Goal: Task Accomplishment & Management: Complete application form

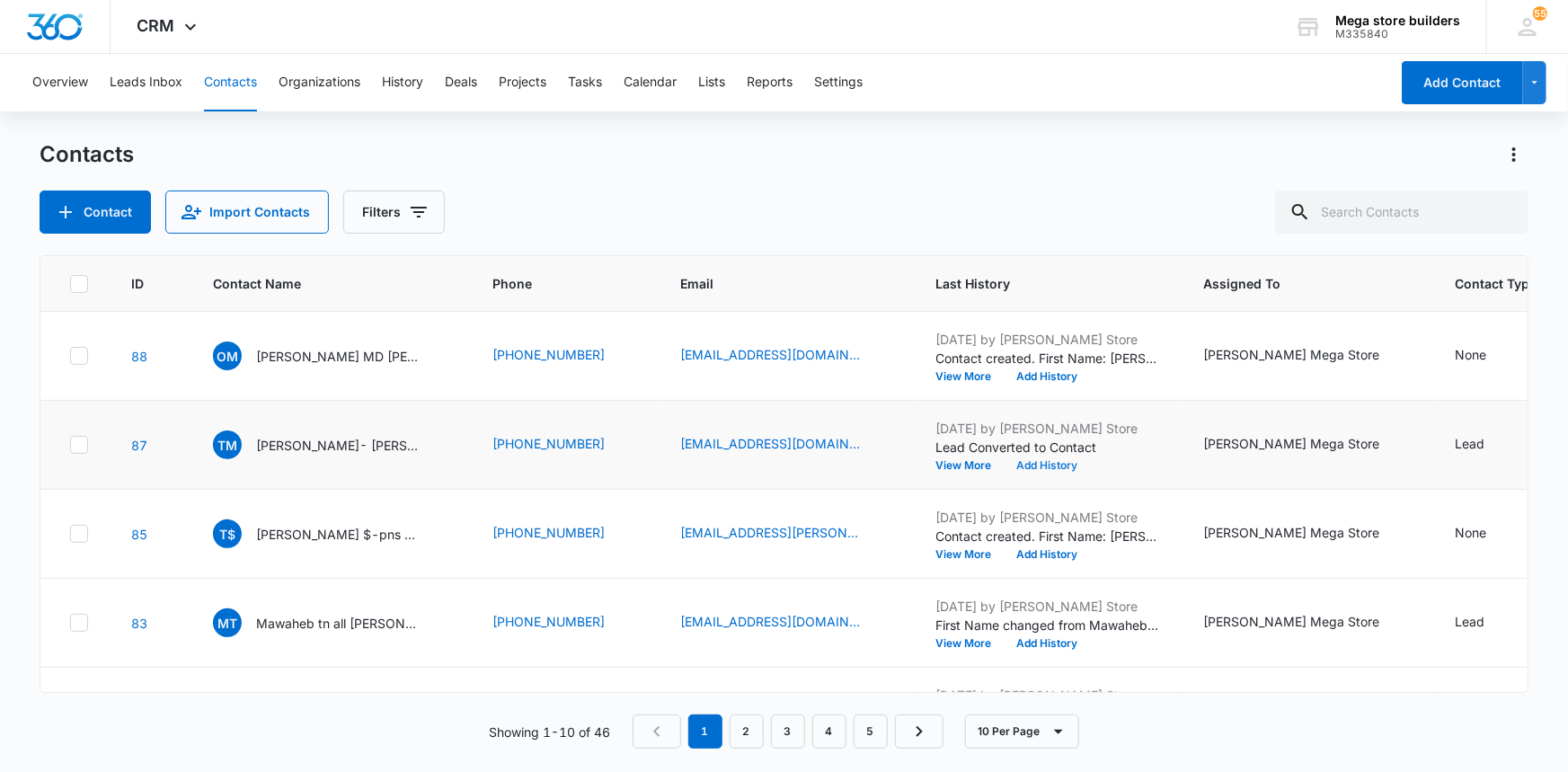
click at [1021, 460] on button "Add History" at bounding box center [1047, 466] width 86 height 11
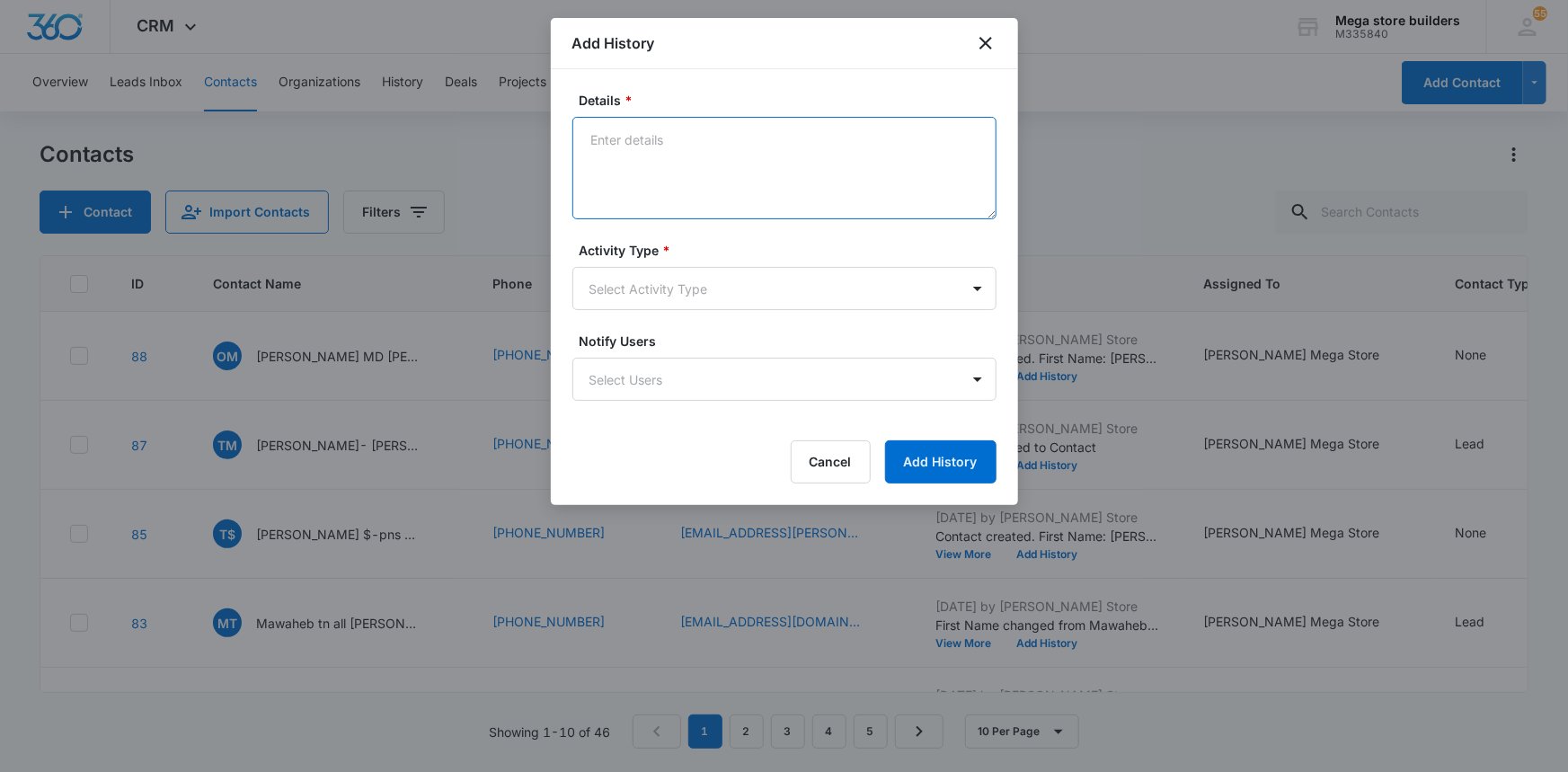
click at [666, 147] on textarea "Details *" at bounding box center [784, 168] width 424 height 103
type textarea "lmc sent intro em/text"
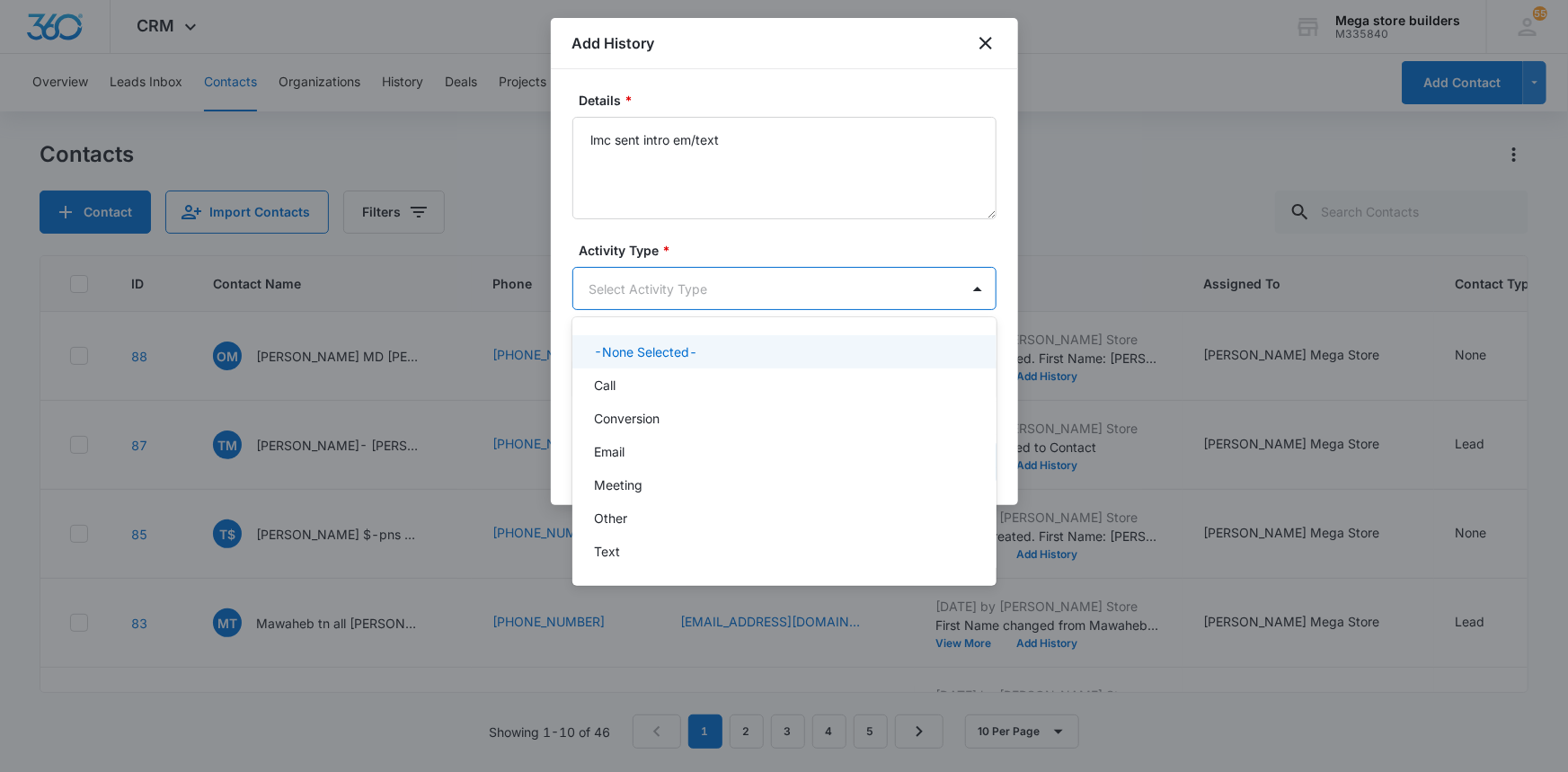
click at [716, 279] on body "CRM Apps Reputation Forms CRM Email Social Content Ads Intelligence Files Brand…" at bounding box center [784, 386] width 1568 height 772
click at [610, 386] on p "Call" at bounding box center [604, 385] width 21 height 19
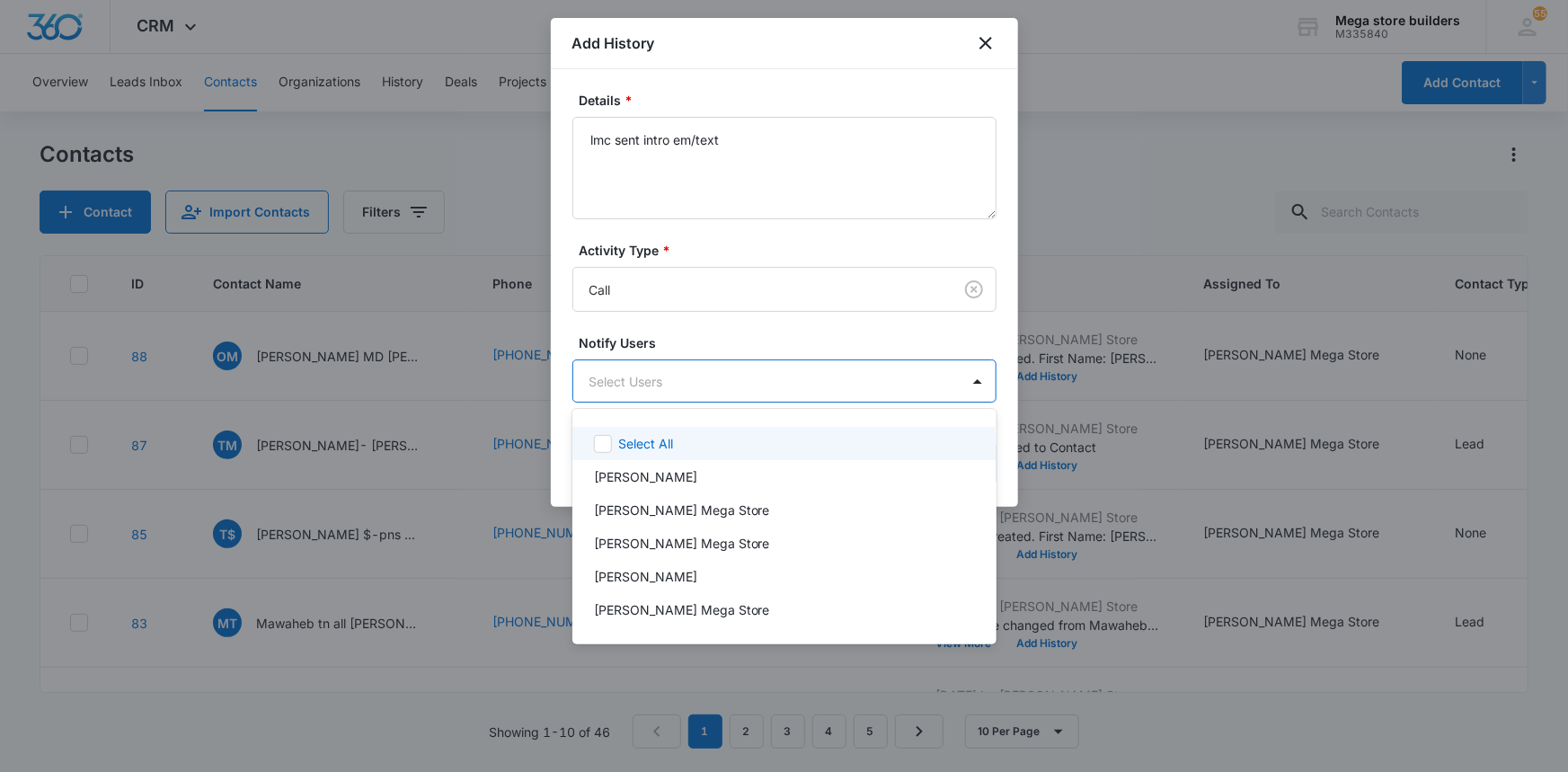
click at [709, 377] on body "CRM Apps Reputation Forms CRM Email Social Content Ads Intelligence Files Brand…" at bounding box center [784, 386] width 1568 height 772
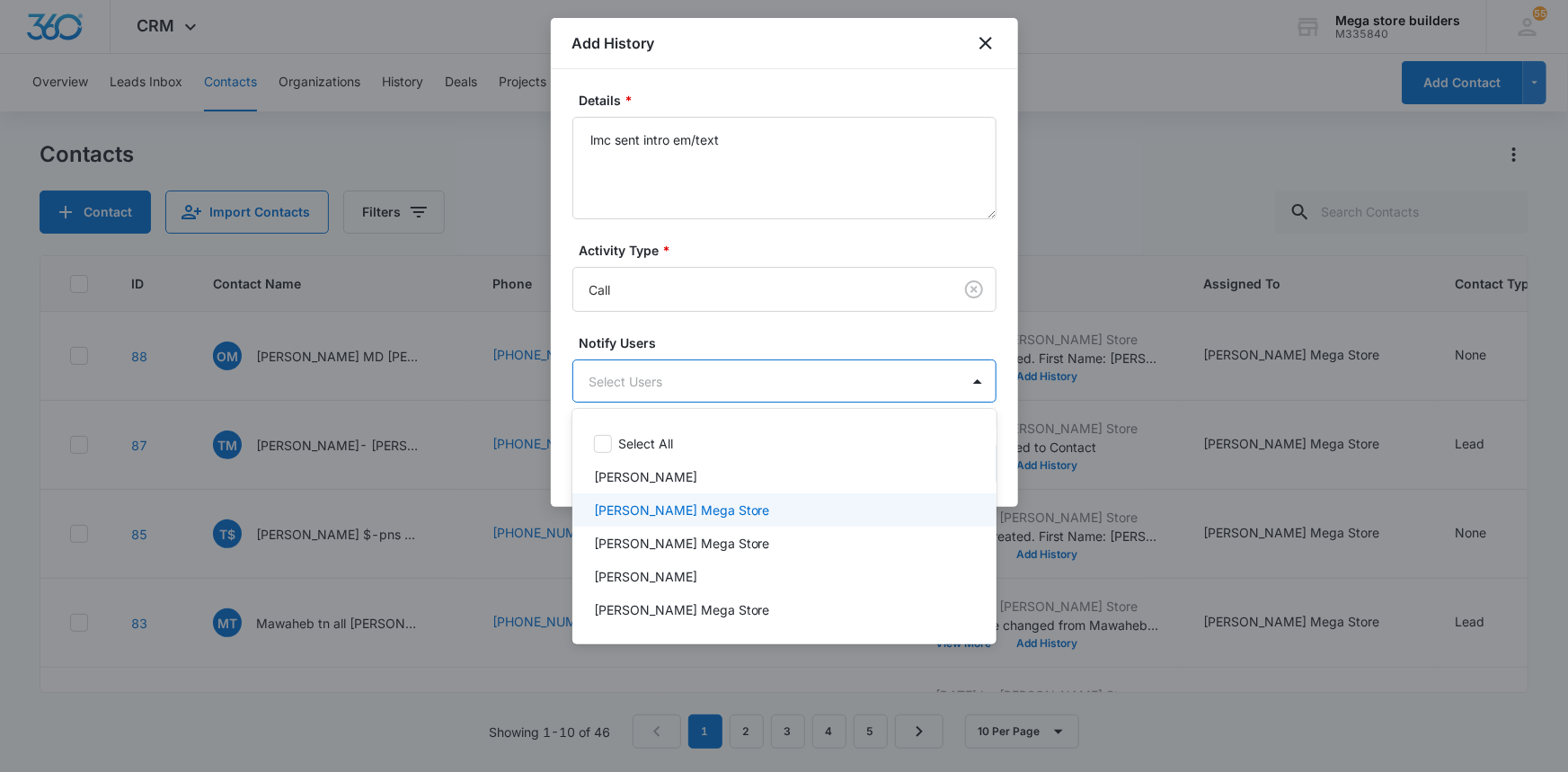
click at [662, 513] on p "[PERSON_NAME] Mega Store" at bounding box center [682, 510] width 176 height 19
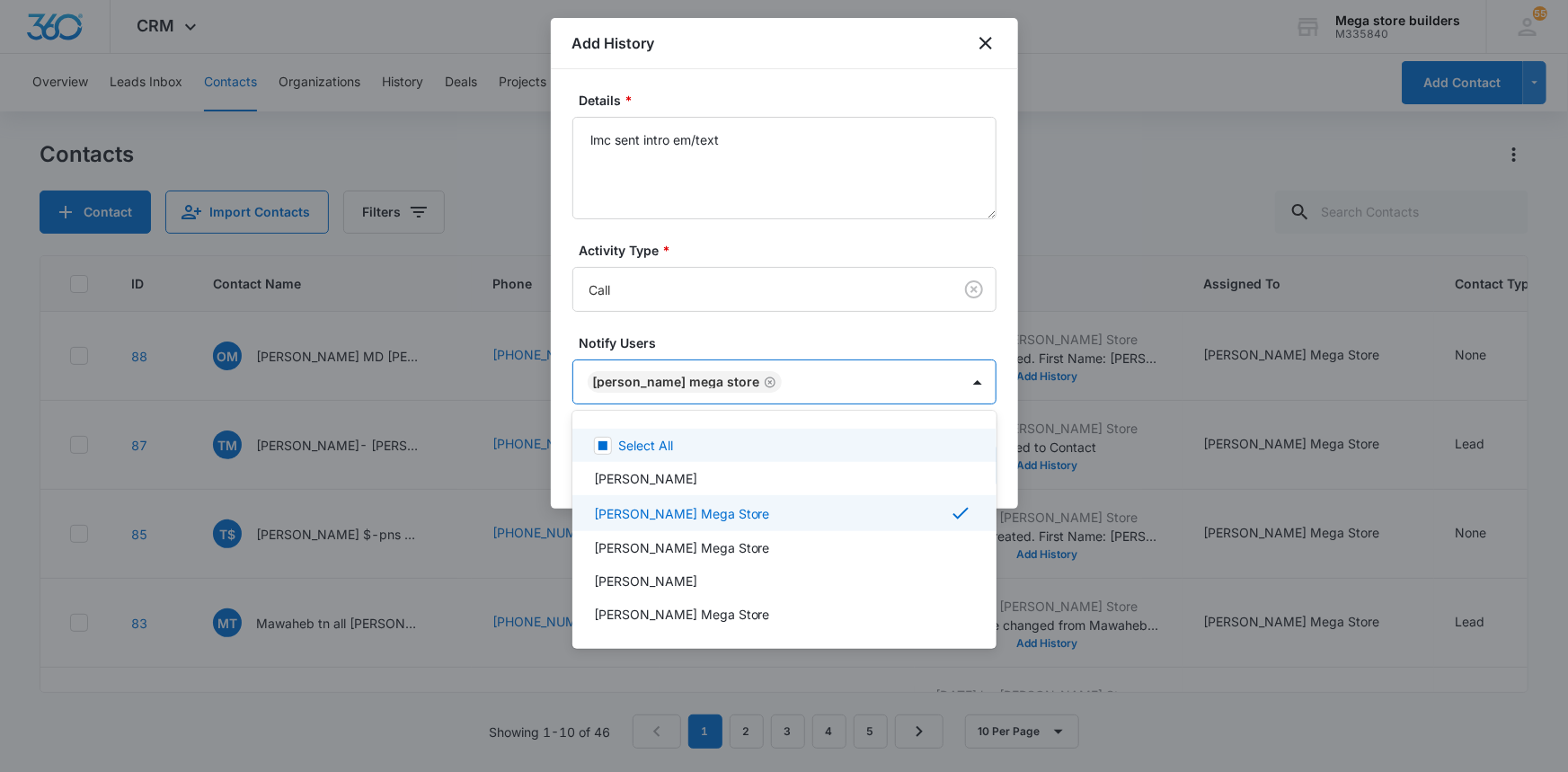
click at [1122, 477] on div at bounding box center [784, 386] width 1568 height 772
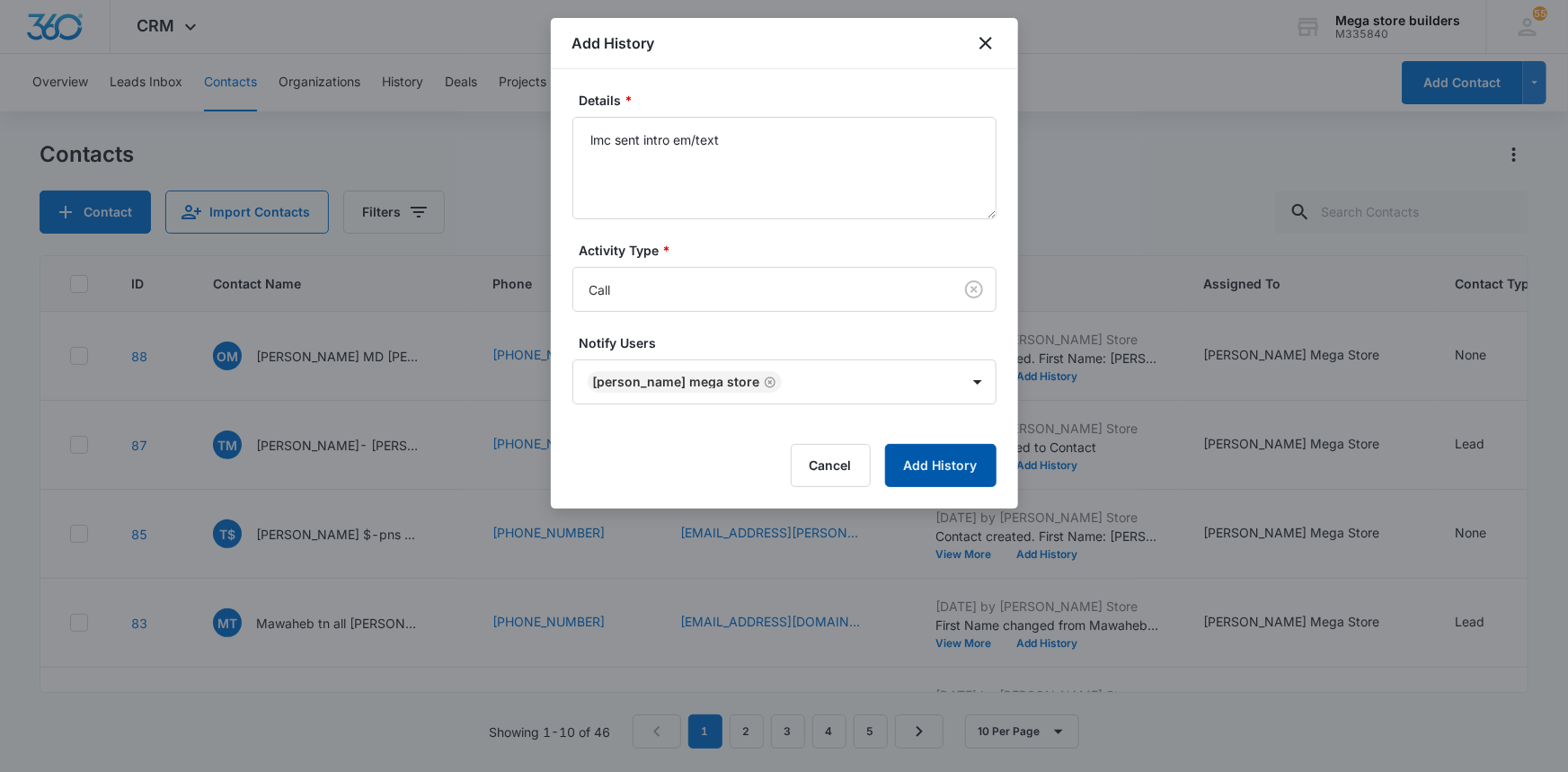
click at [949, 477] on button "Add History" at bounding box center [941, 466] width 111 height 44
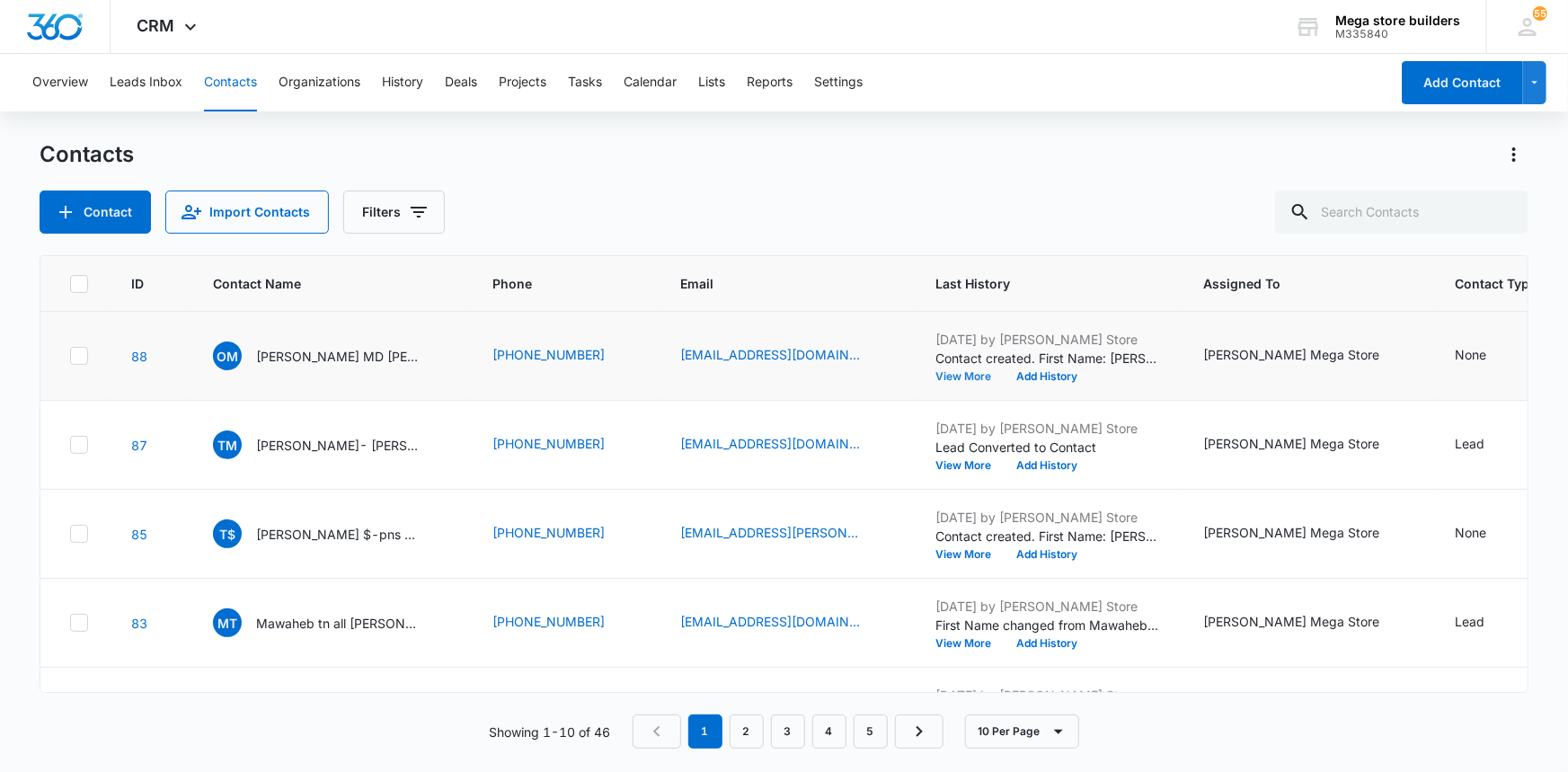
click at [936, 374] on button "View More" at bounding box center [970, 377] width 68 height 11
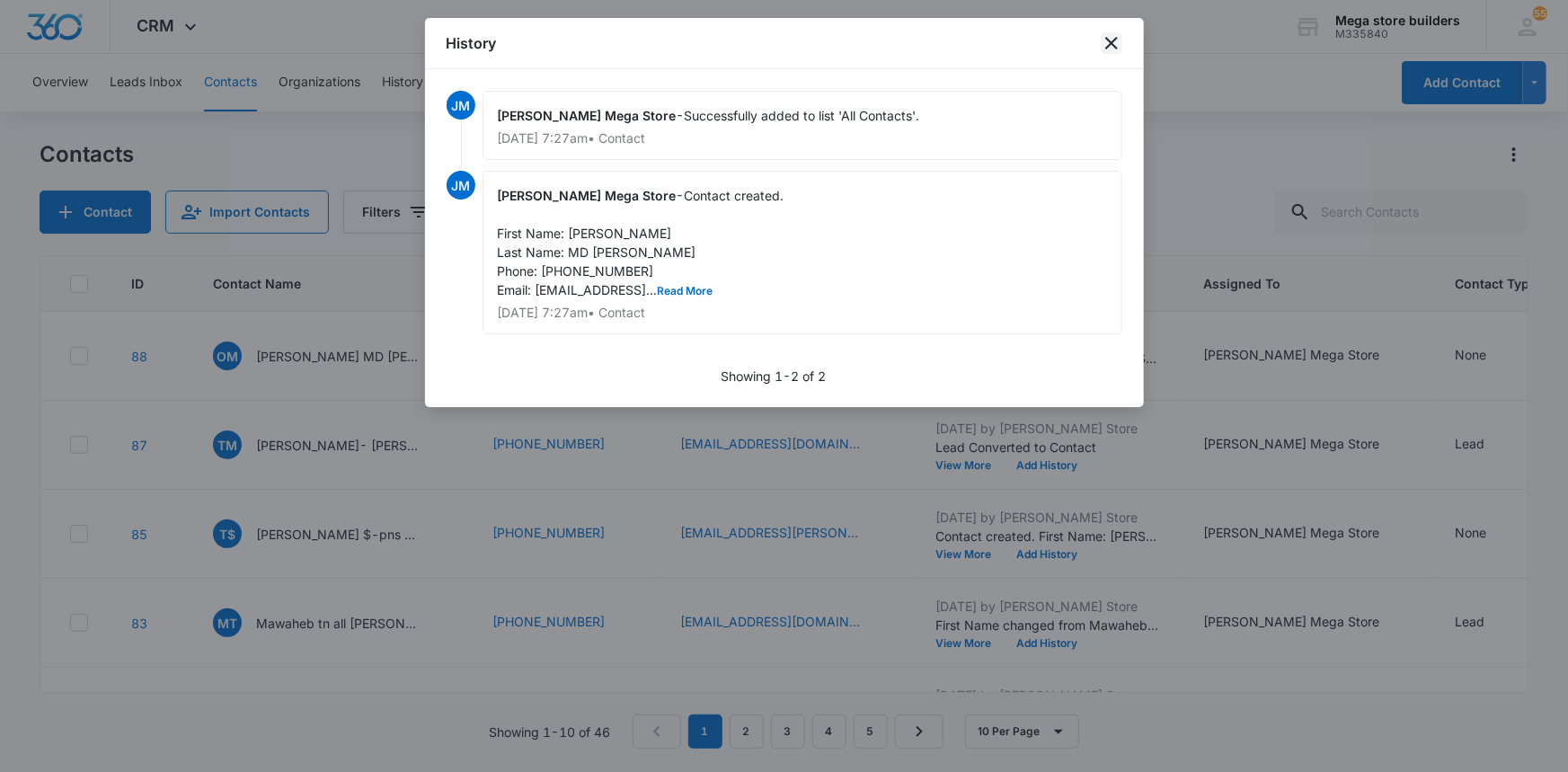
click at [1108, 42] on icon "close" at bounding box center [1111, 43] width 21 height 21
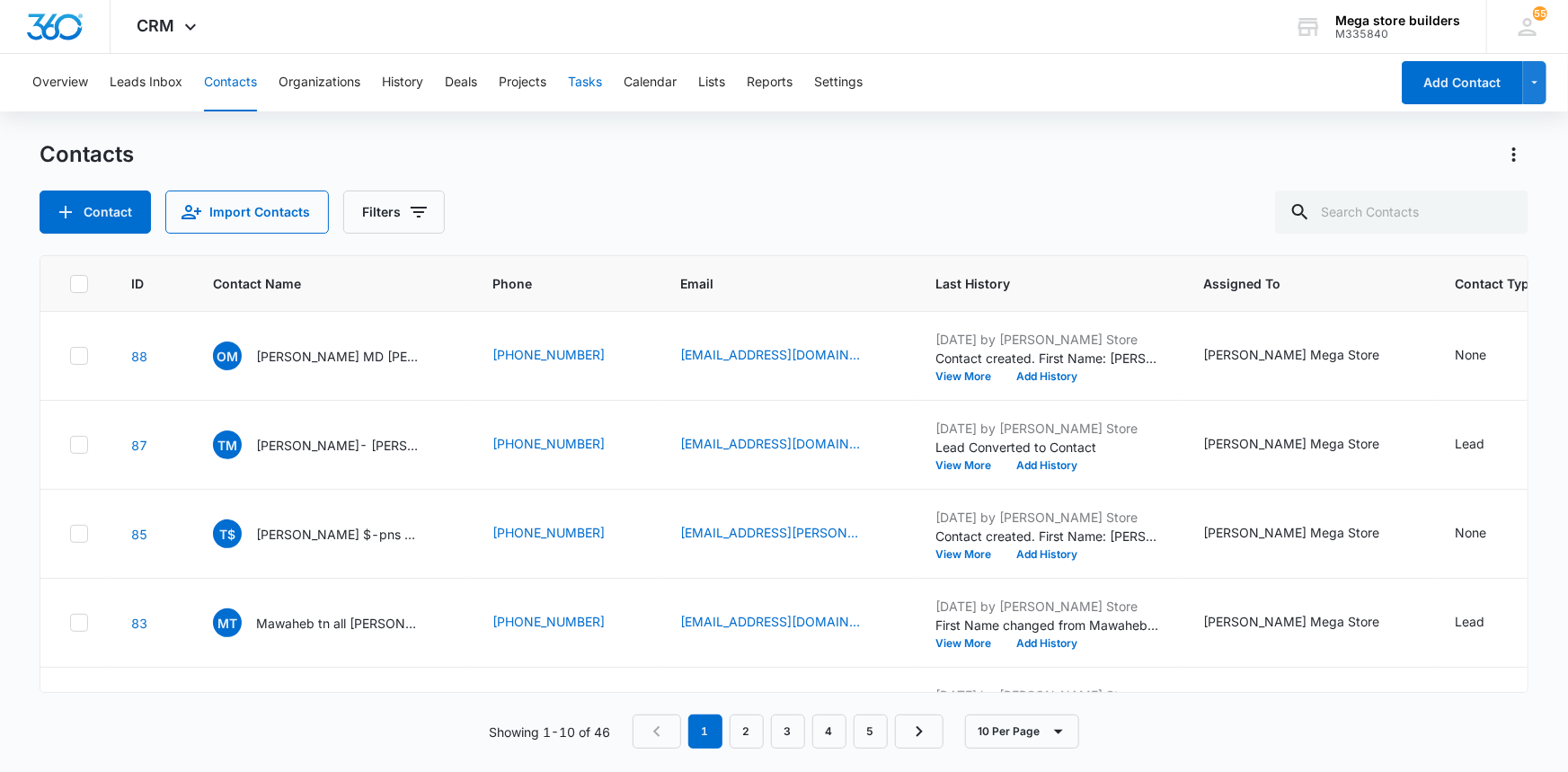
click at [601, 80] on button "Tasks" at bounding box center [585, 82] width 34 height 57
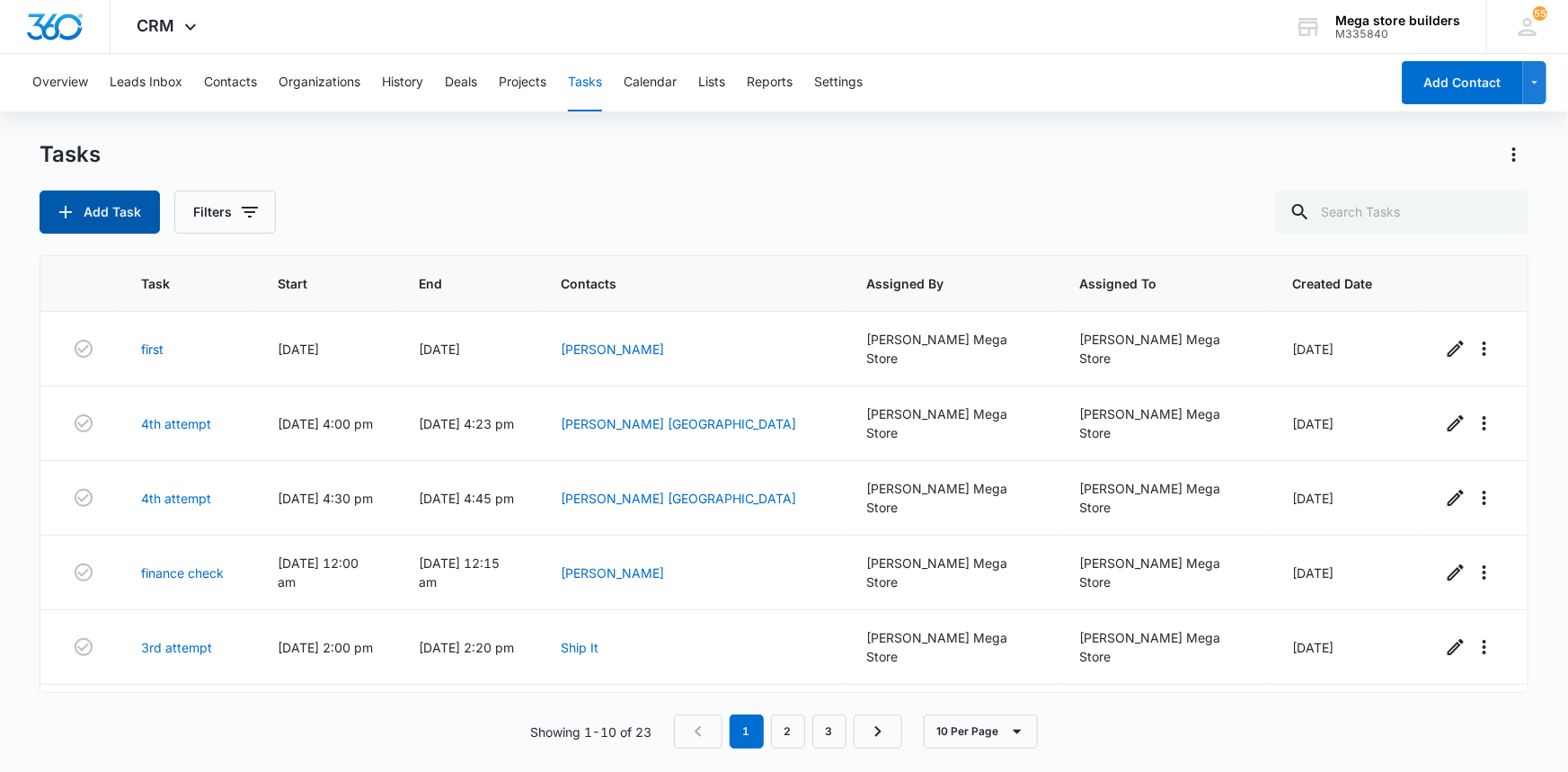
click at [106, 217] on button "Add Task" at bounding box center [100, 212] width 120 height 44
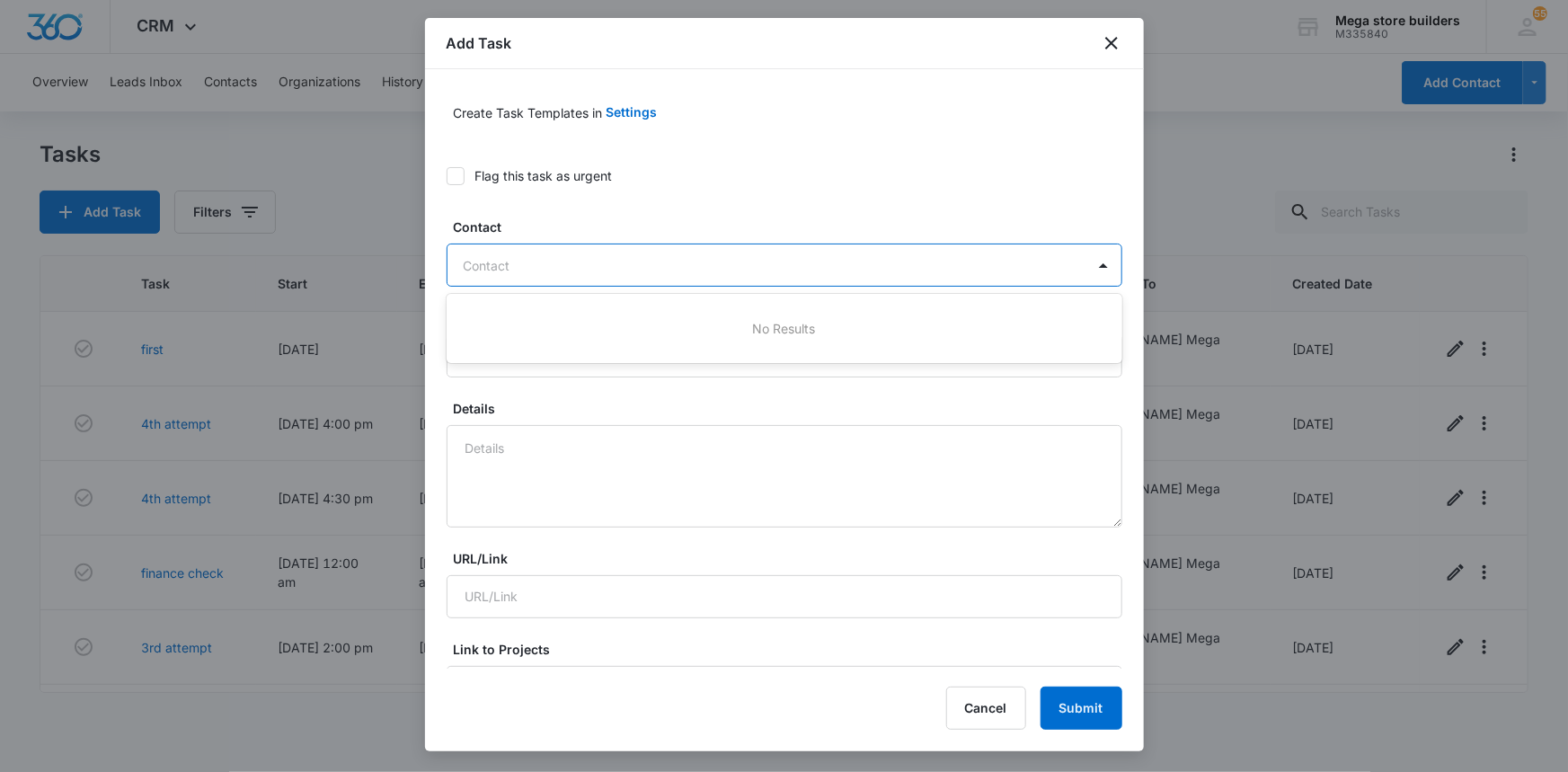
click at [609, 268] on div at bounding box center [773, 266] width 620 height 22
type input "[PERSON_NAME]"
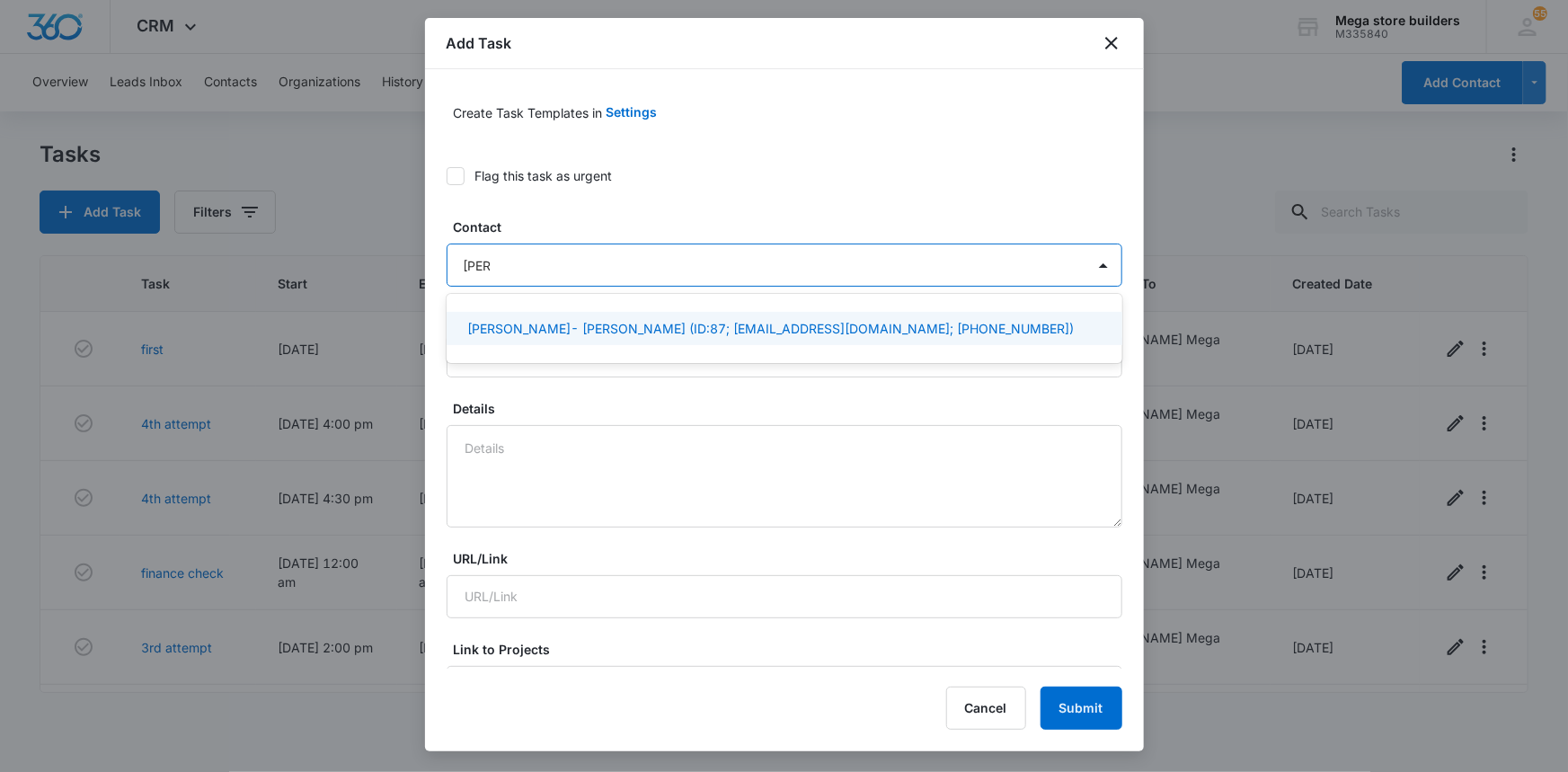
click at [549, 323] on p "[PERSON_NAME]- [PERSON_NAME] (ID:87; [EMAIL_ADDRESS][DOMAIN_NAME]; [PHONE_NUMBE…" at bounding box center [772, 329] width 607 height 19
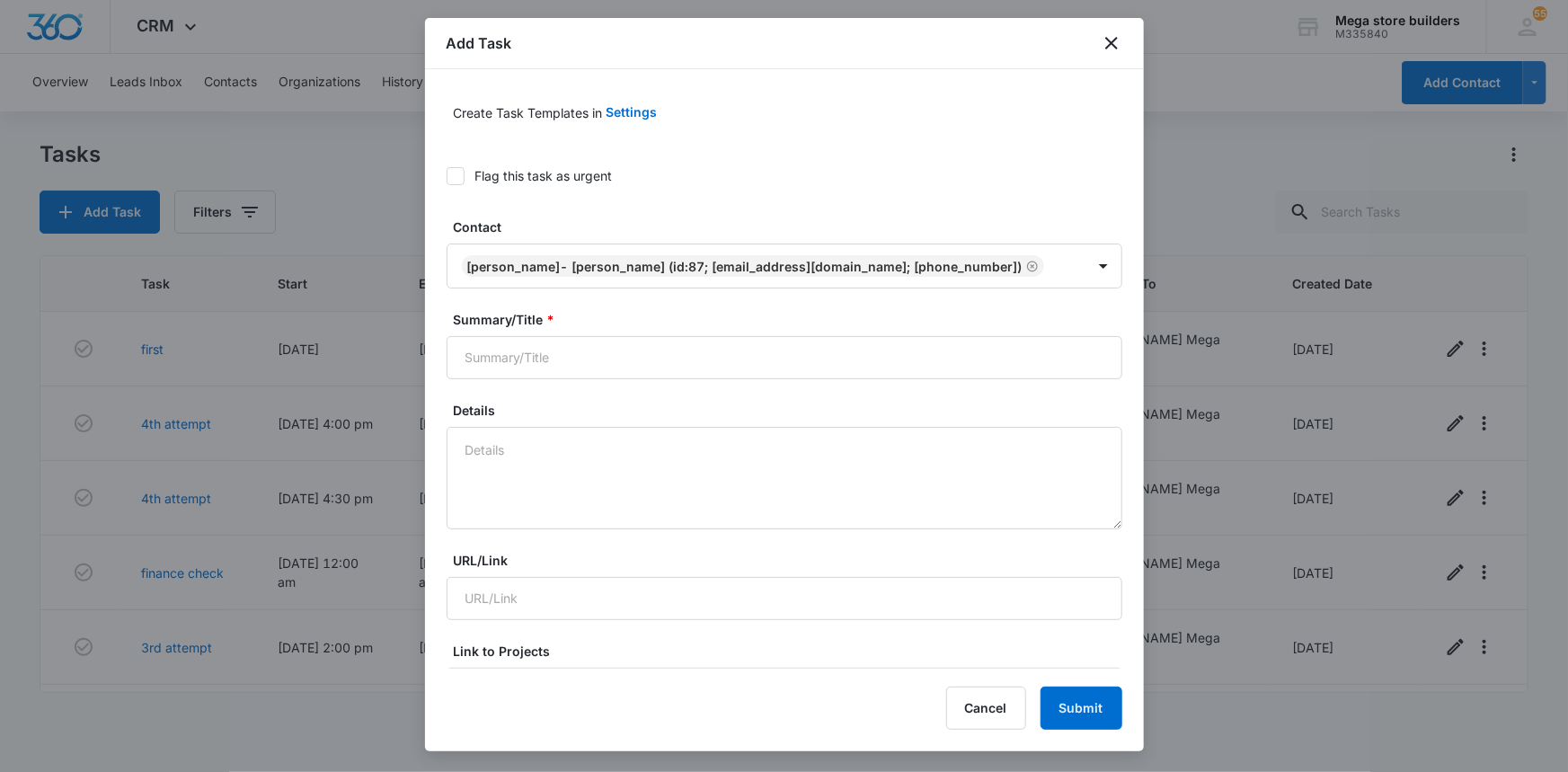
click at [554, 424] on div "Details" at bounding box center [784, 465] width 675 height 129
click at [546, 369] on input "Summary/Title *" at bounding box center [784, 357] width 675 height 44
type input "f"
type input "2nd att"
click at [512, 467] on textarea "Details" at bounding box center [784, 478] width 675 height 103
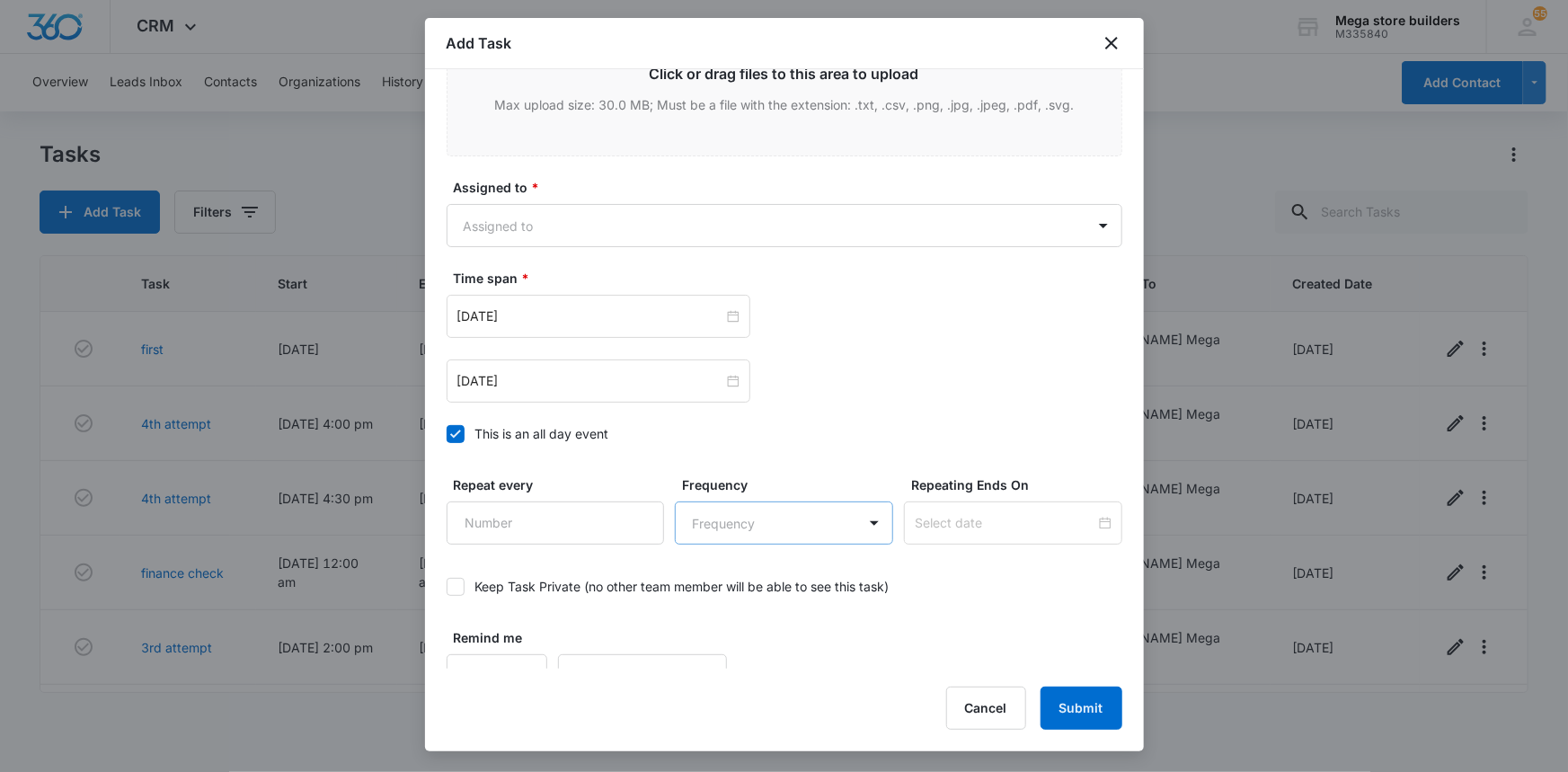
scroll to position [990, 0]
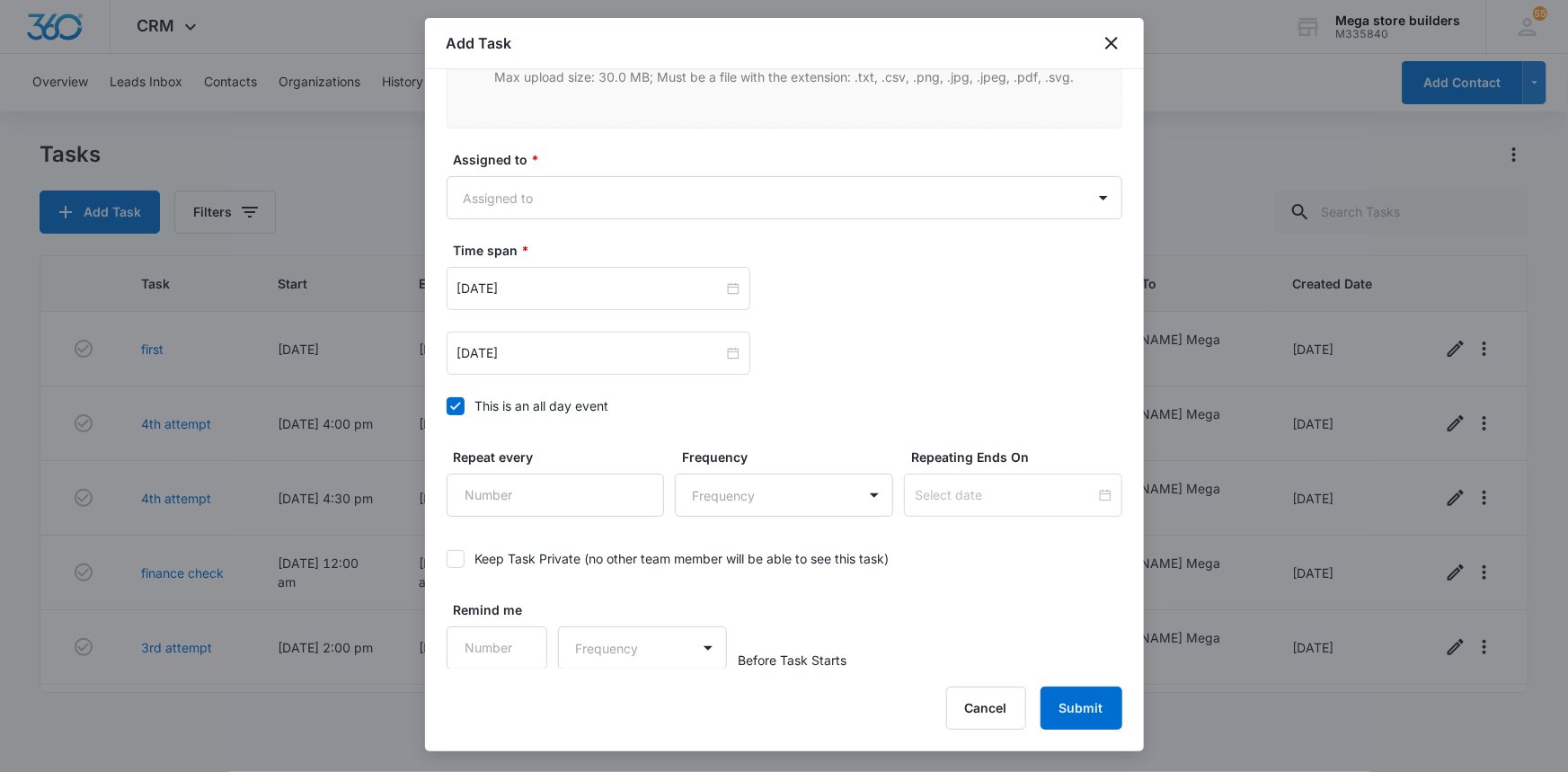
type textarea "do g1"
click at [456, 405] on icon at bounding box center [456, 405] width 11 height 8
click at [447, 406] on input "This is an all day event" at bounding box center [447, 406] width 0 height 0
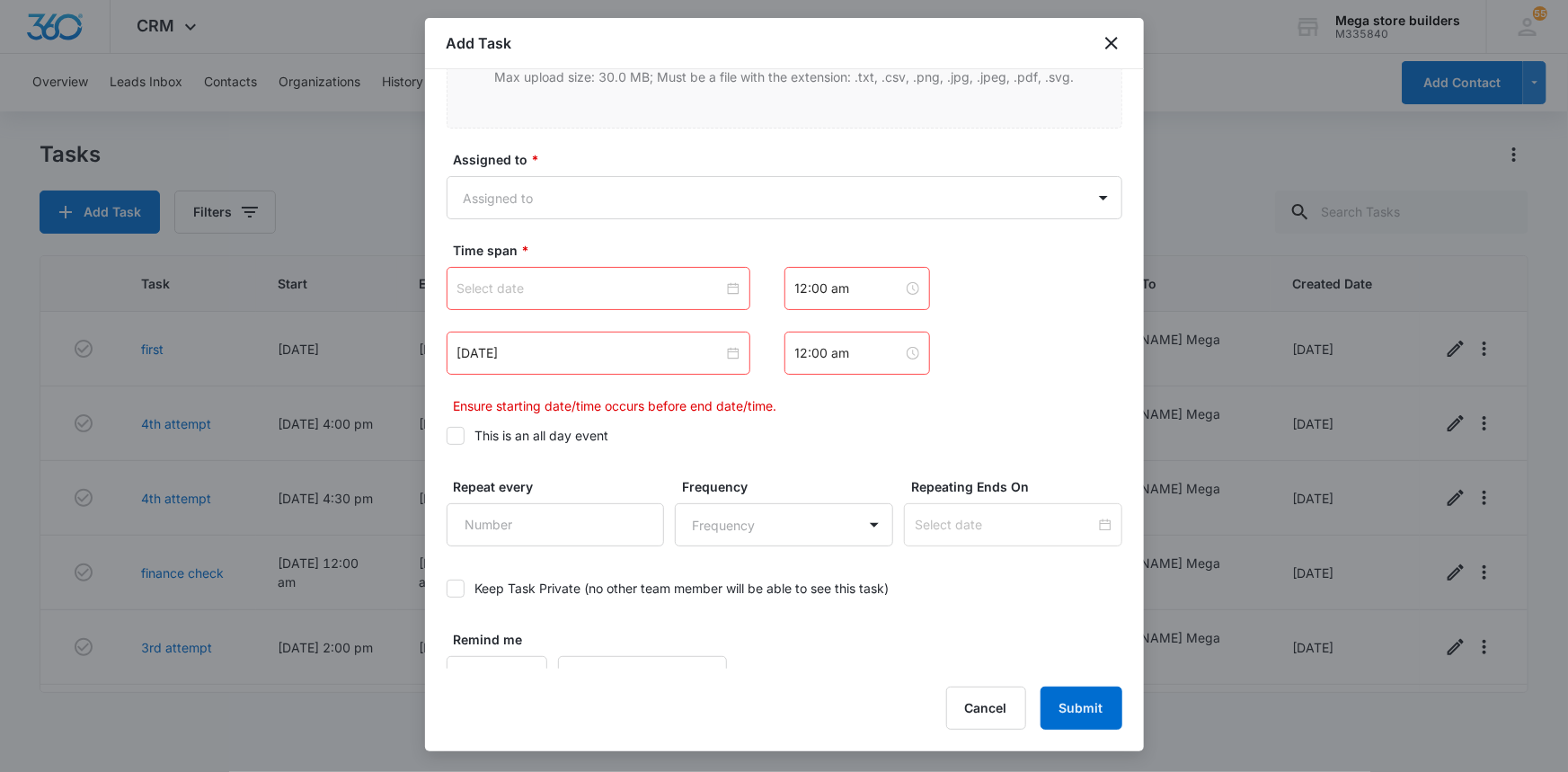
click at [732, 288] on div at bounding box center [598, 288] width 282 height 19
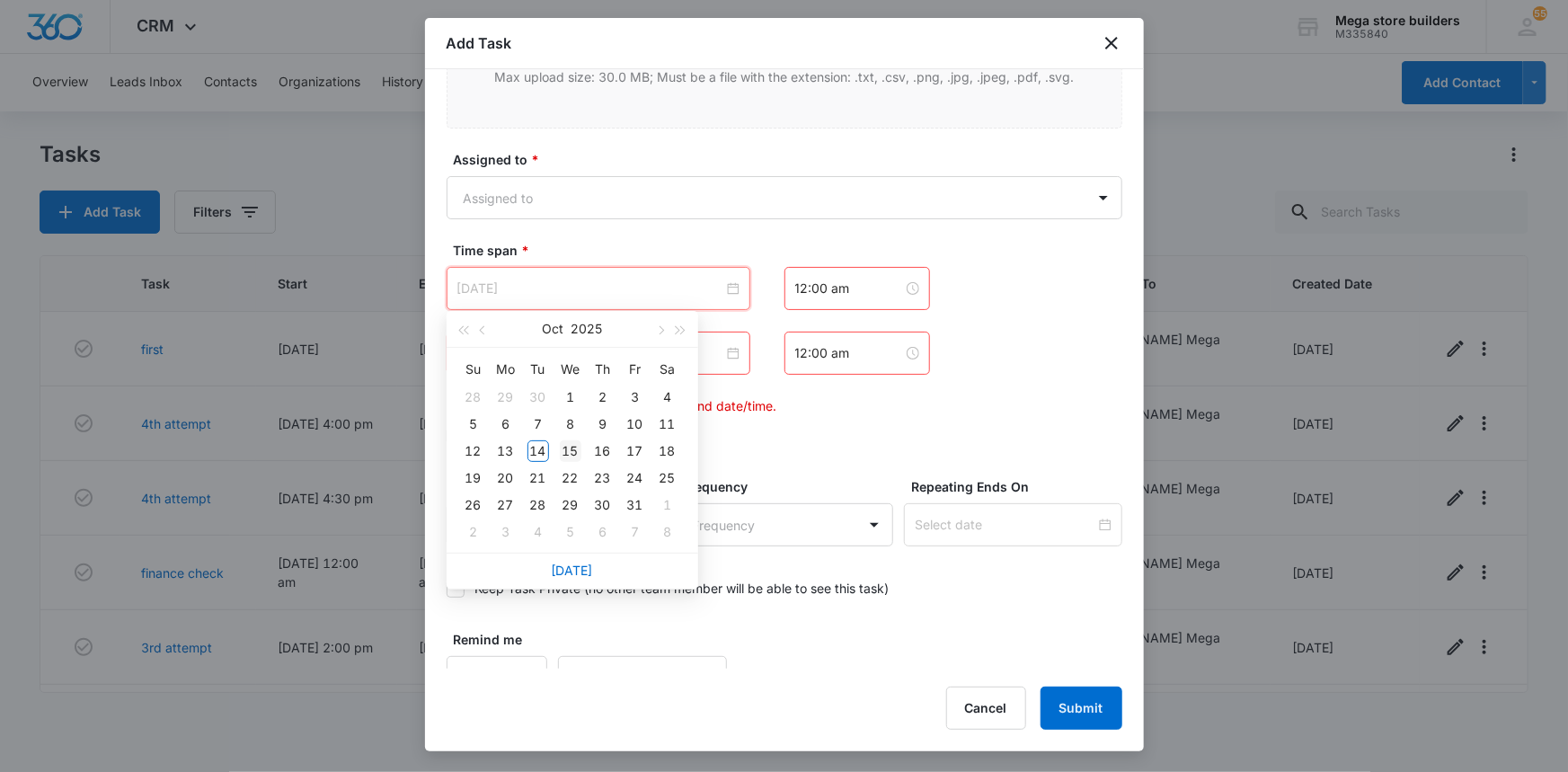
type input "[DATE]"
click at [574, 452] on div "15" at bounding box center [570, 451] width 21 height 21
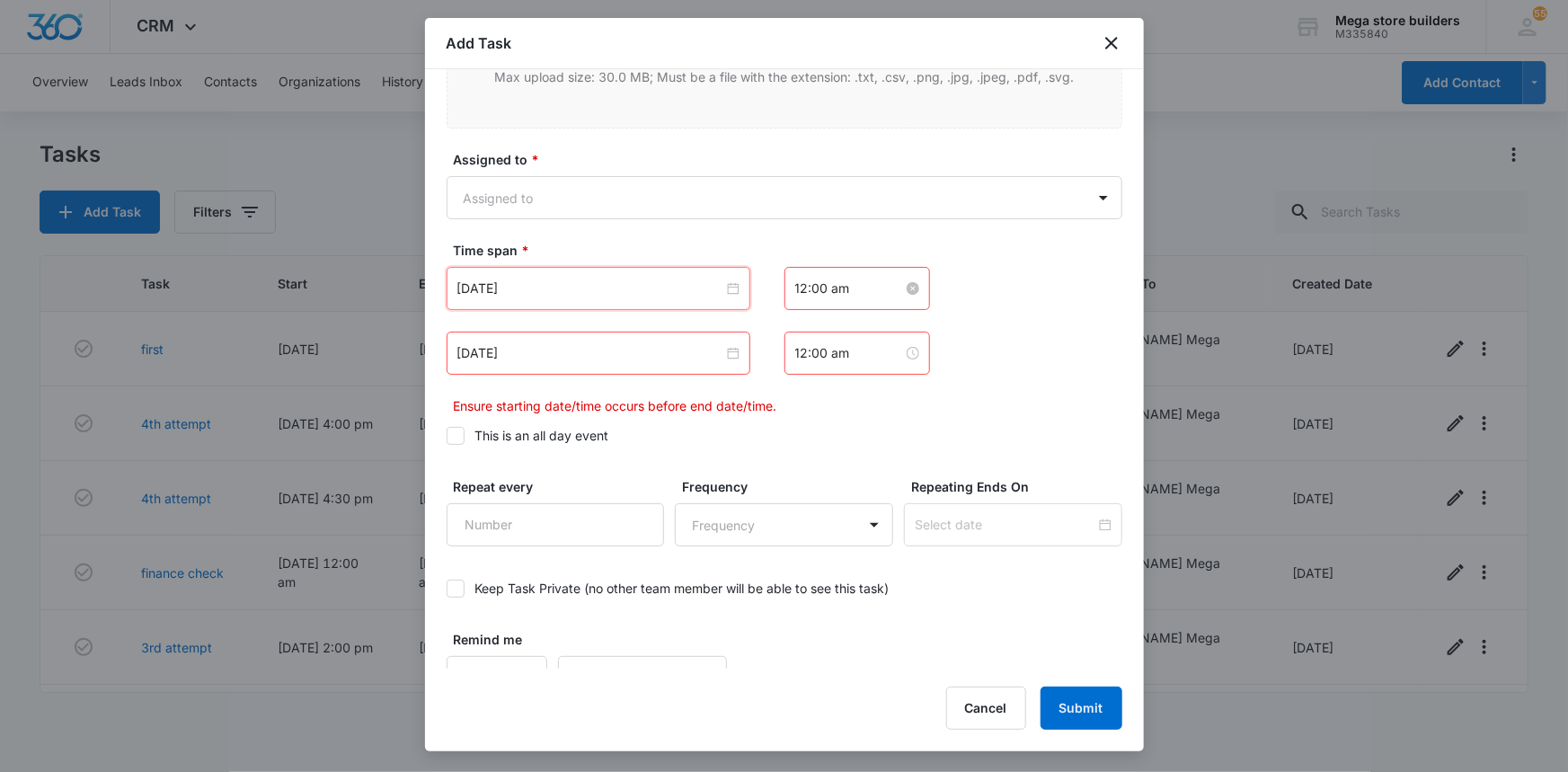
click at [808, 292] on input "12:00 am" at bounding box center [849, 288] width 108 height 19
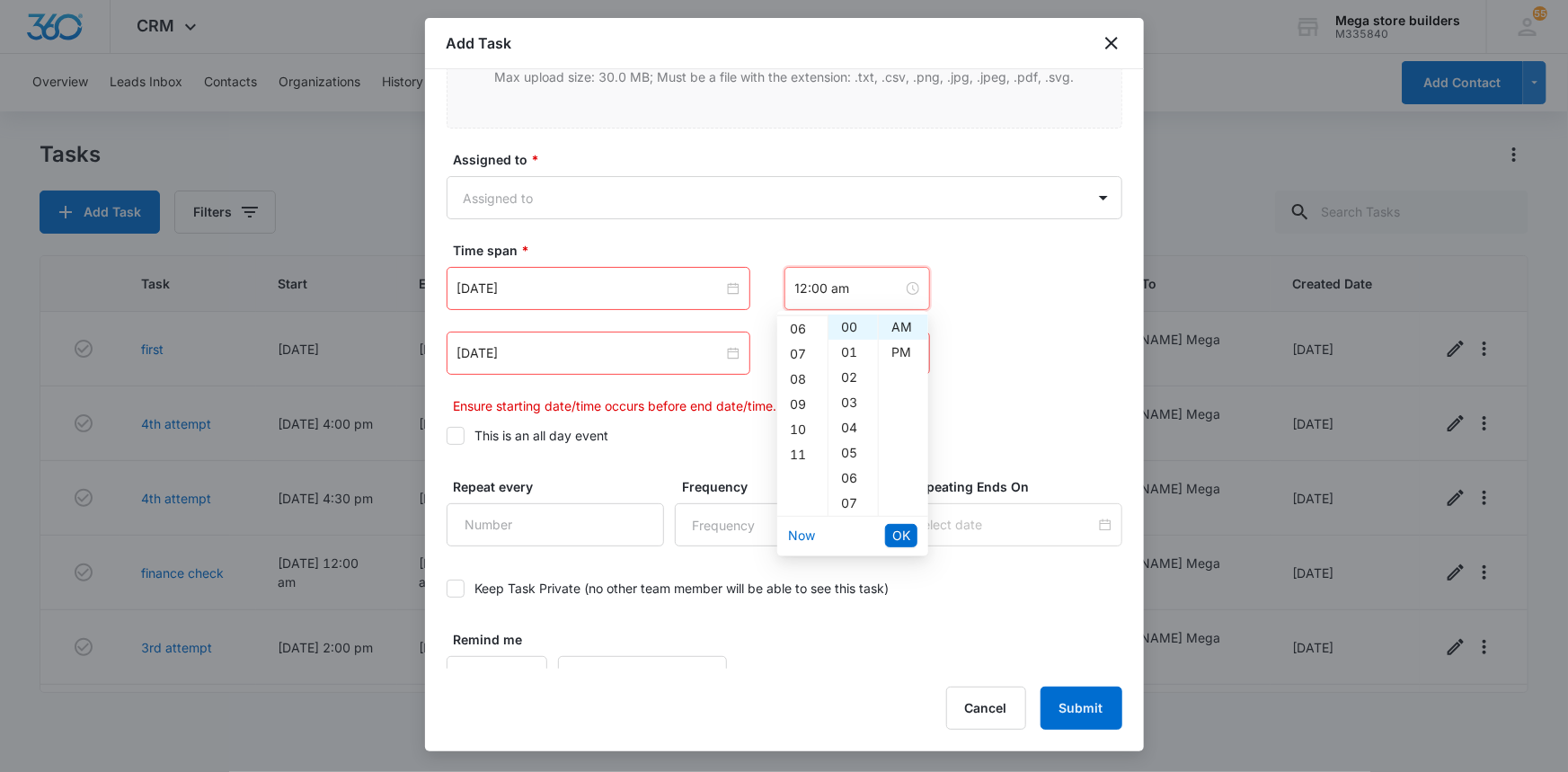
scroll to position [163, 0]
click at [799, 357] on div "08" at bounding box center [802, 366] width 50 height 25
type input "8:00 am"
click at [896, 325] on div "AM" at bounding box center [903, 327] width 49 height 25
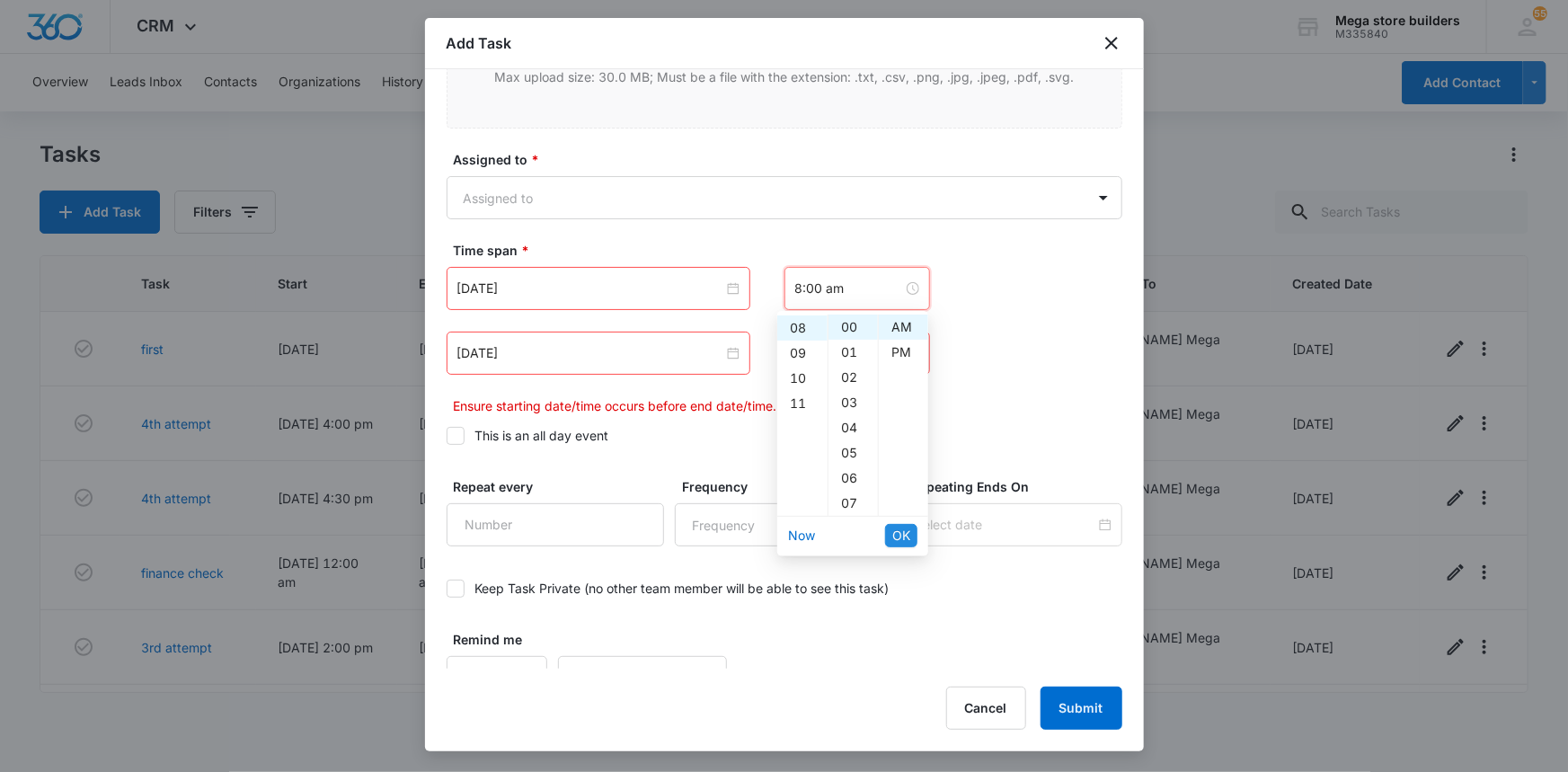
click at [898, 542] on span "OK" at bounding box center [901, 535] width 18 height 19
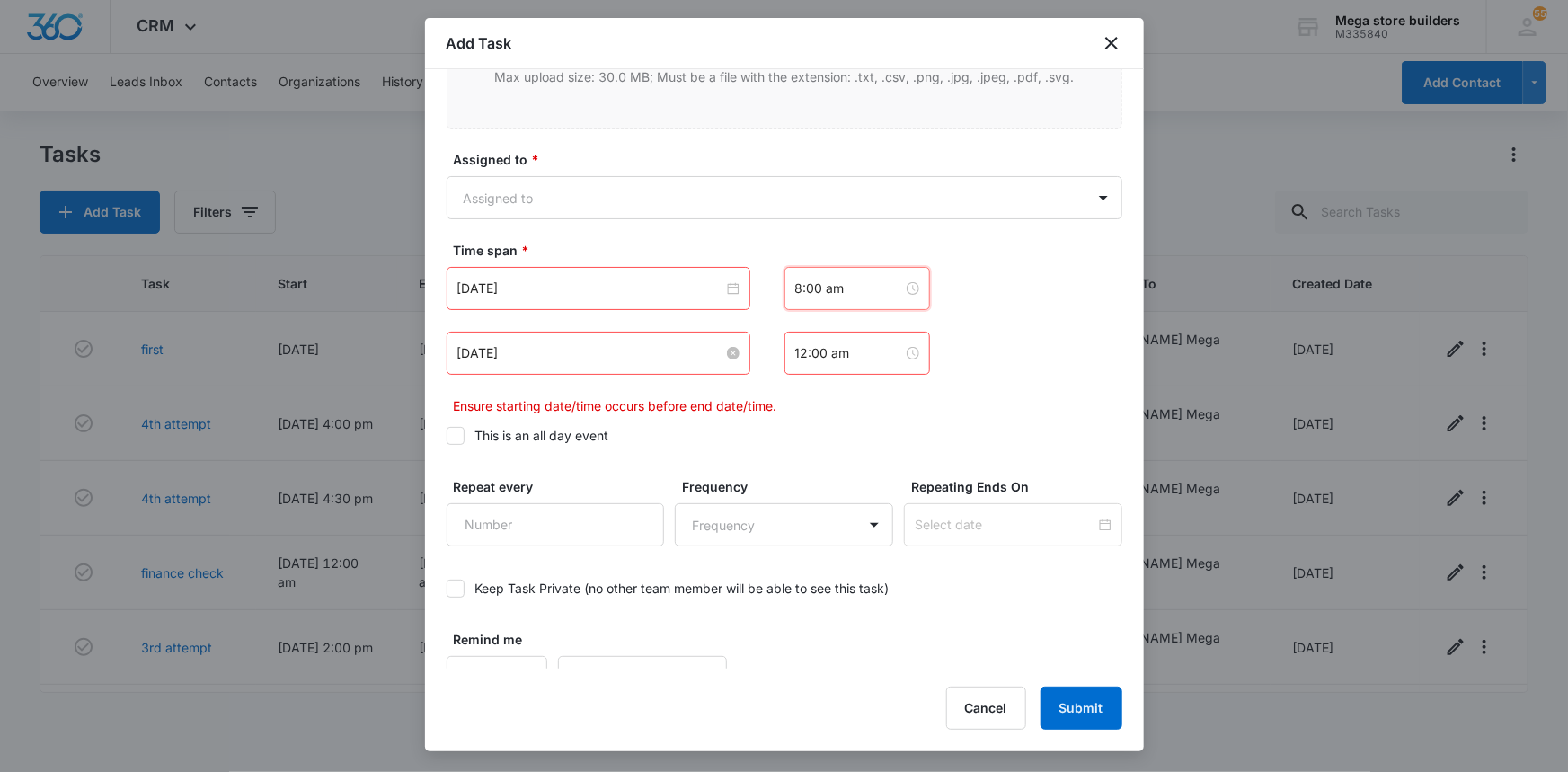
click at [627, 358] on input "[DATE]" at bounding box center [590, 353] width 266 height 19
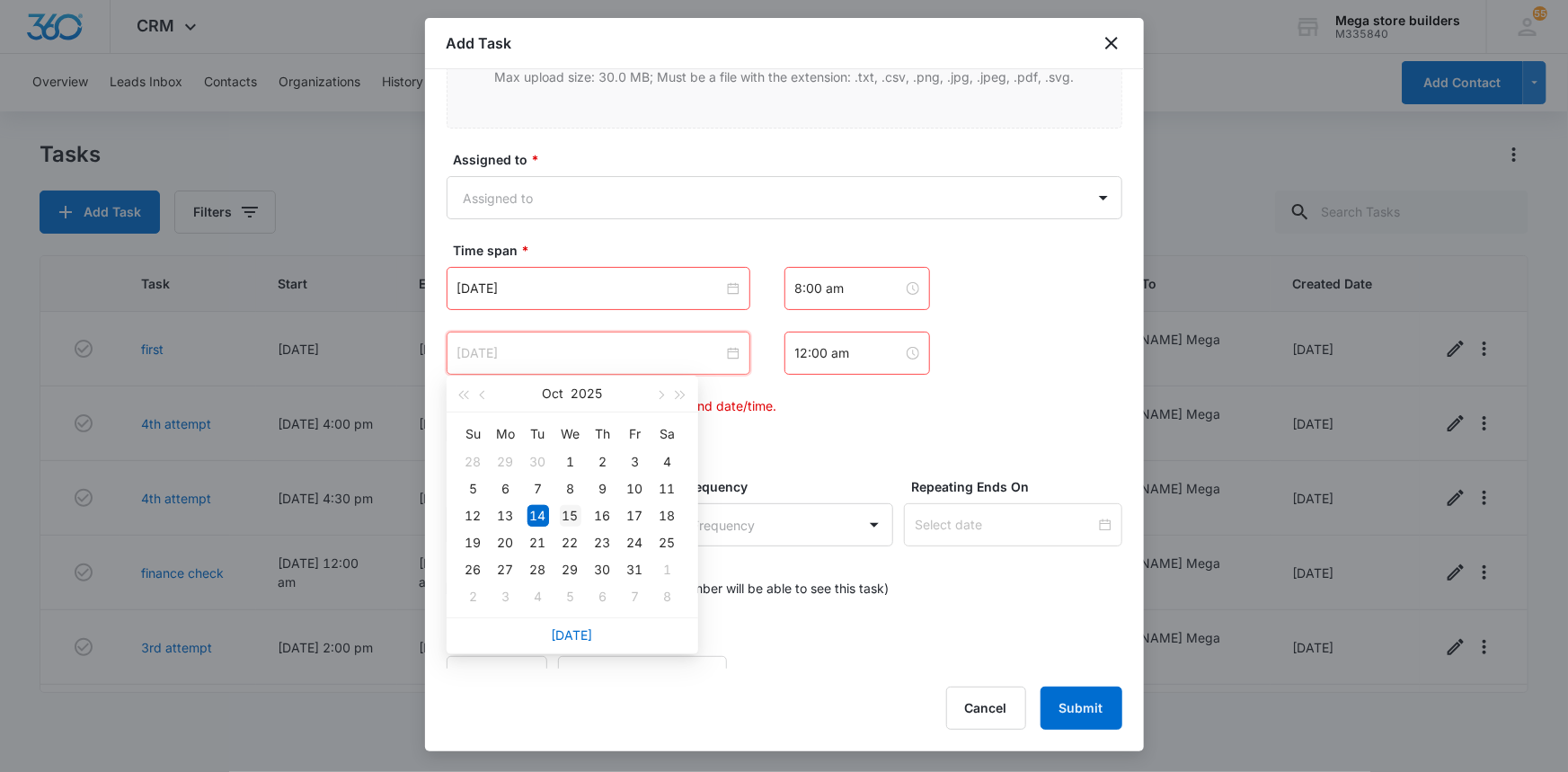
type input "[DATE]"
click at [574, 515] on div "15" at bounding box center [570, 516] width 21 height 21
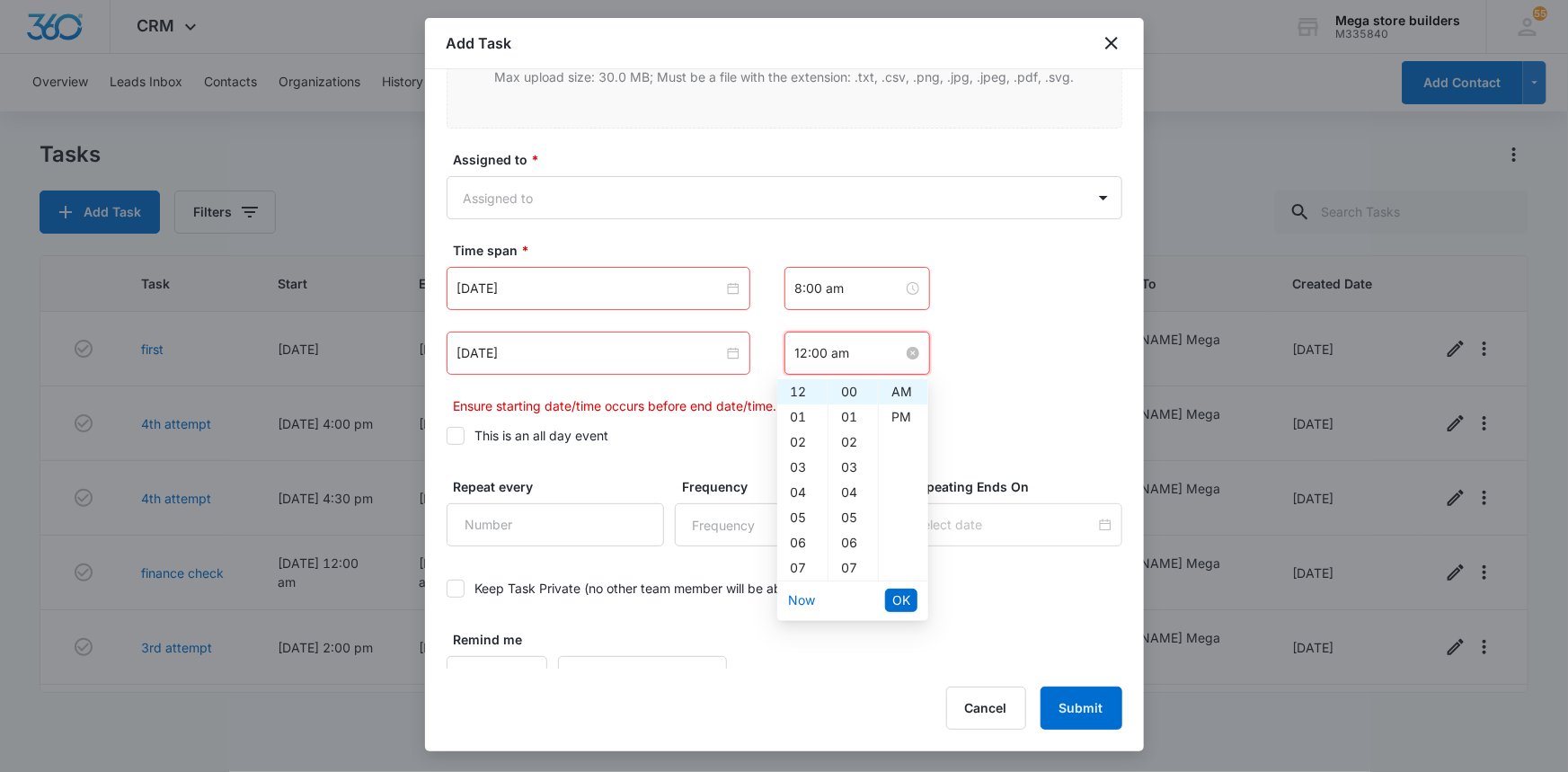
click at [855, 343] on input "12:00 am" at bounding box center [849, 353] width 108 height 19
click at [796, 430] on div "08" at bounding box center [802, 430] width 50 height 25
click at [848, 438] on div "15" at bounding box center [853, 442] width 49 height 25
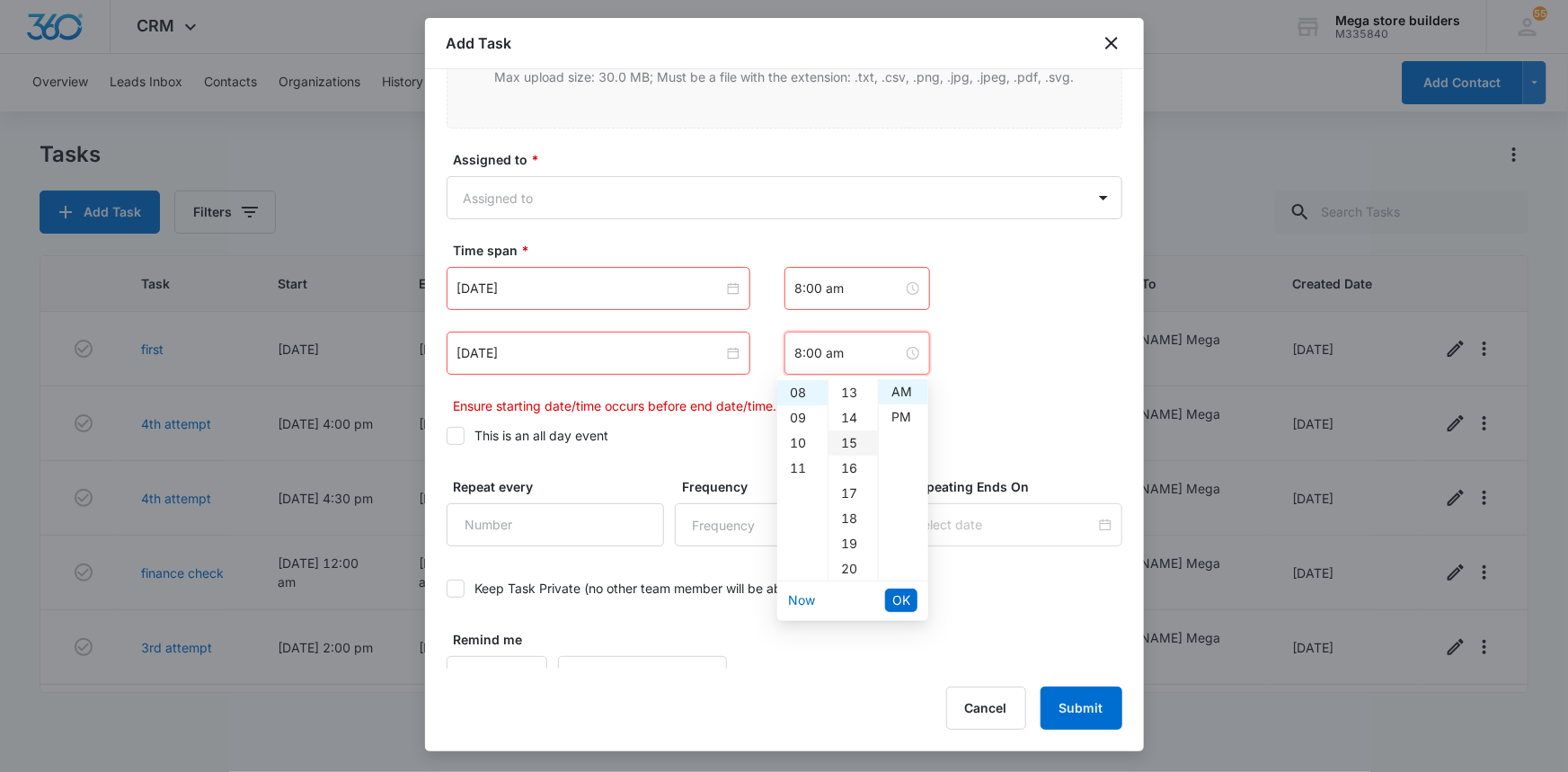
type input "8:15 am"
click at [914, 600] on button "OK" at bounding box center [901, 600] width 32 height 23
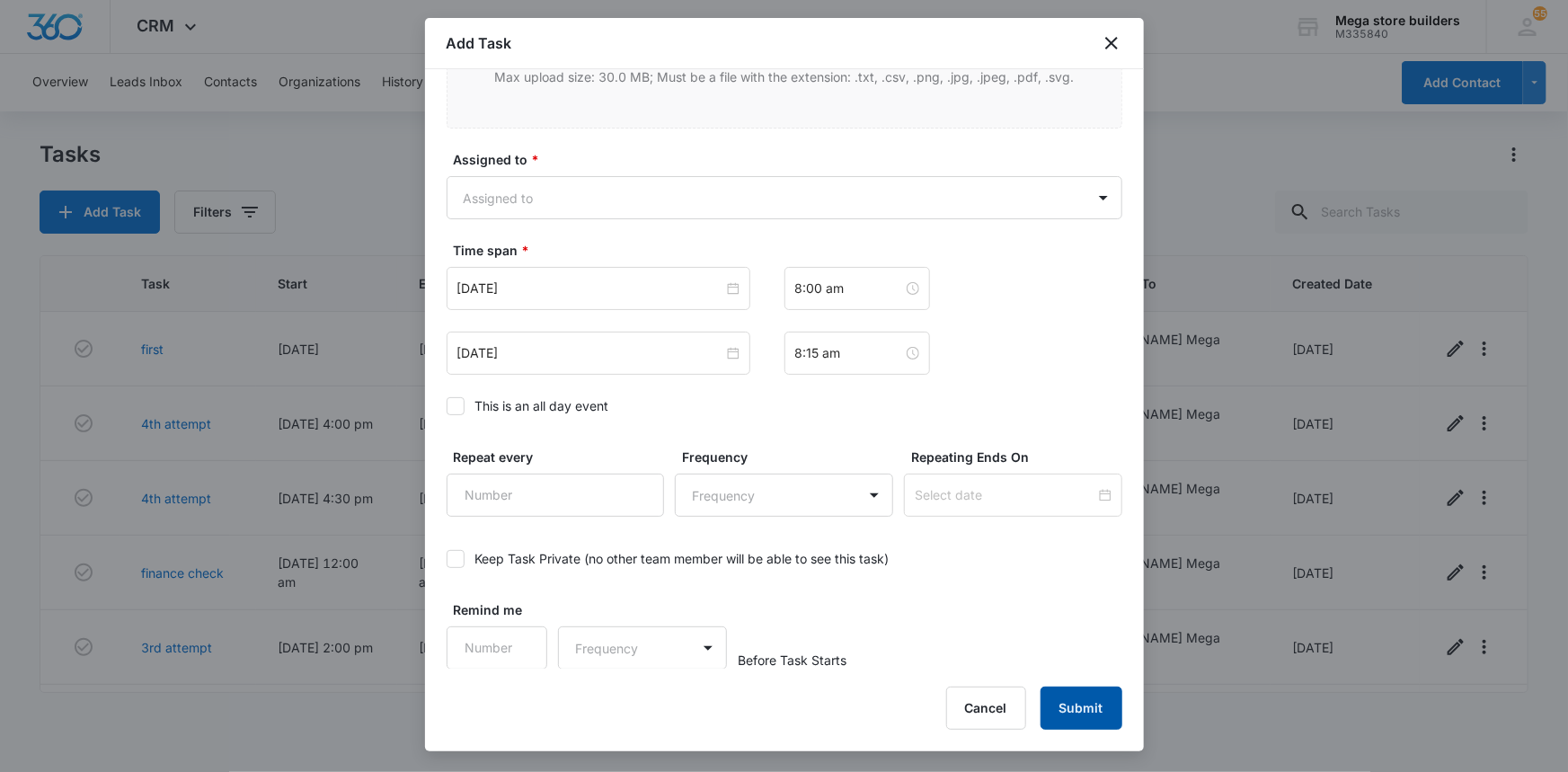
click at [1097, 719] on button "Submit" at bounding box center [1081, 708] width 81 height 44
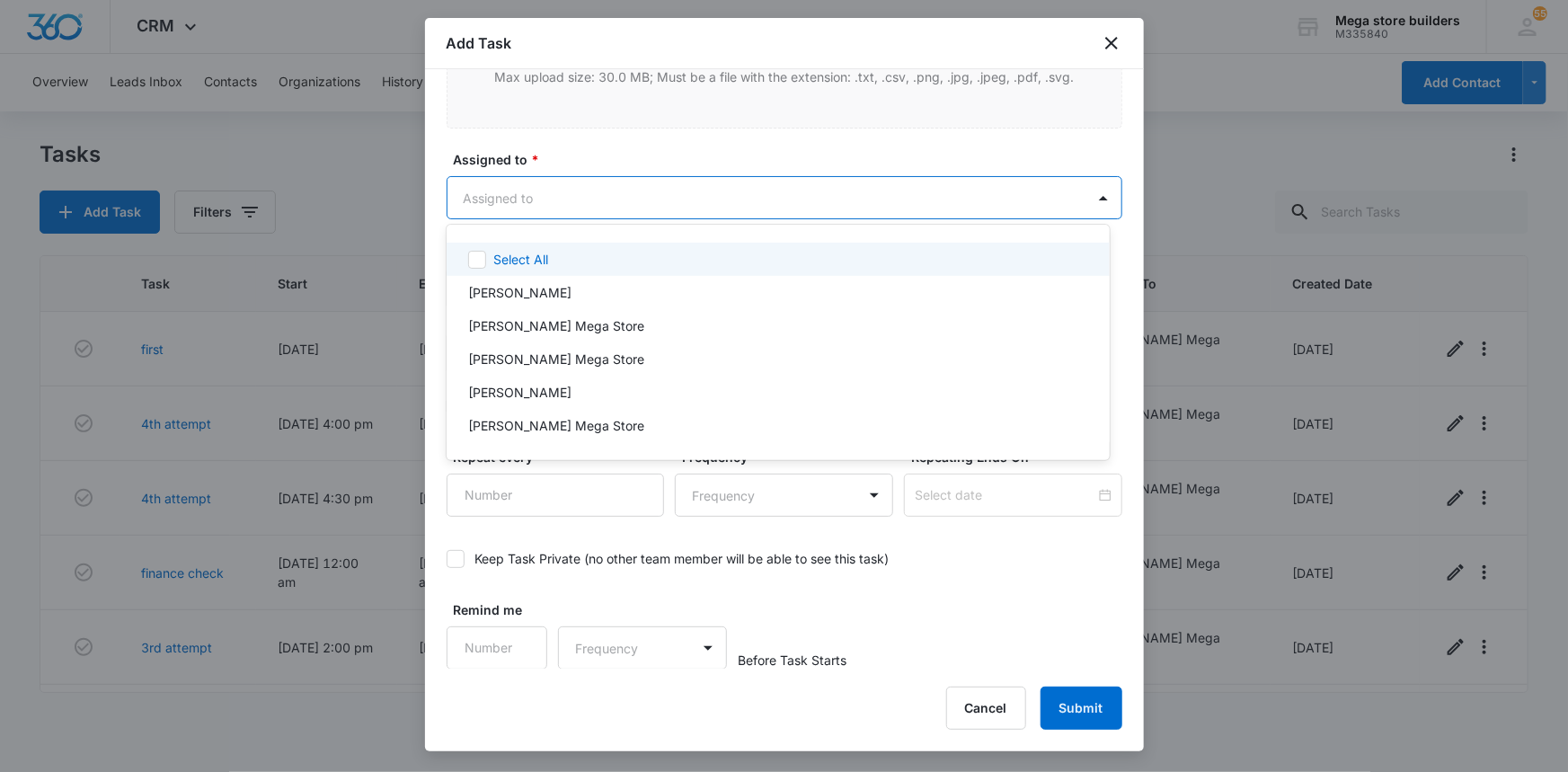
click at [587, 193] on body "CRM Apps Reputation Forms CRM Email Social Content Ads Intelligence Files Brand…" at bounding box center [784, 386] width 1568 height 772
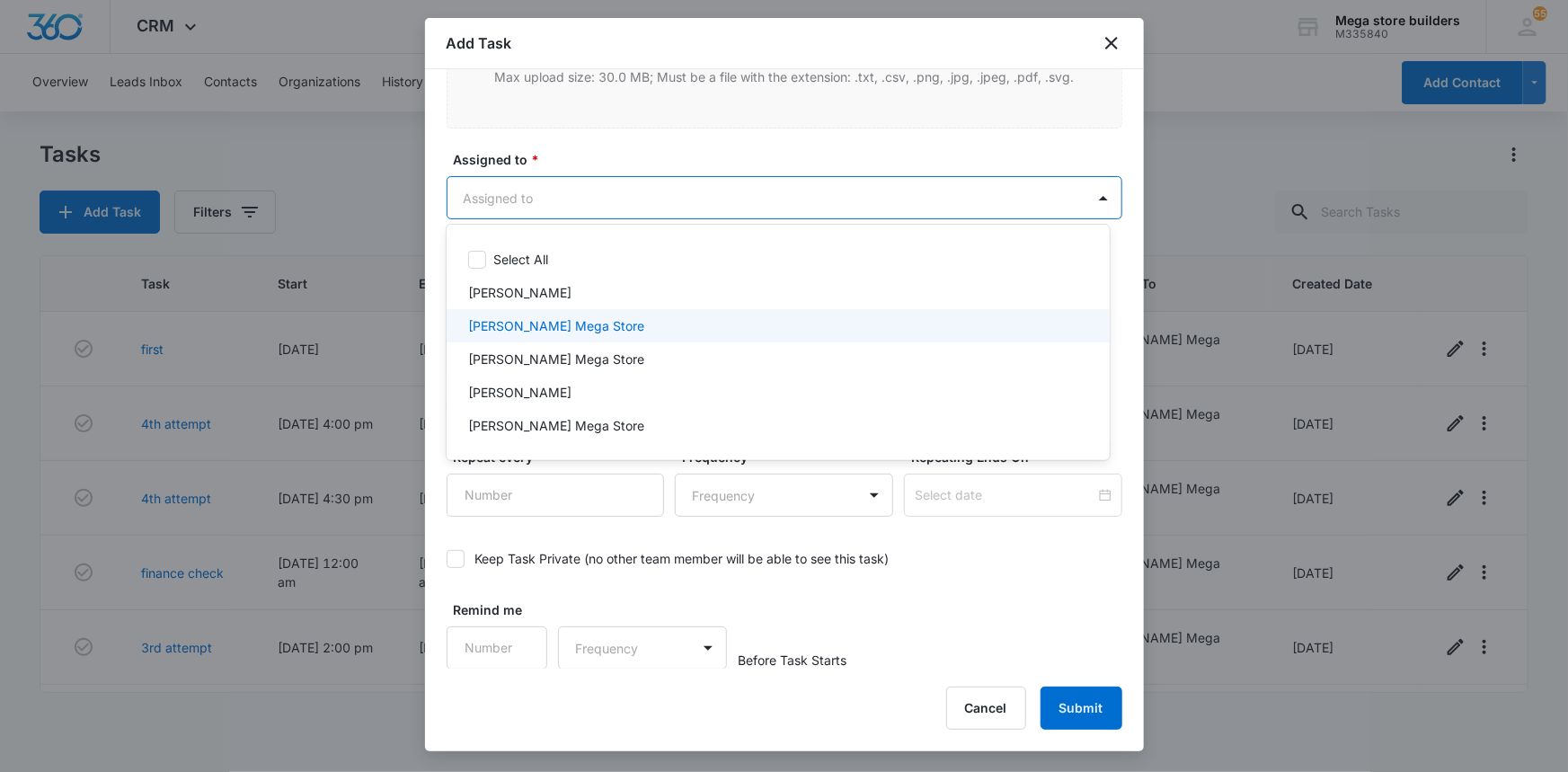
click at [545, 320] on p "[PERSON_NAME] Mega Store" at bounding box center [556, 326] width 176 height 19
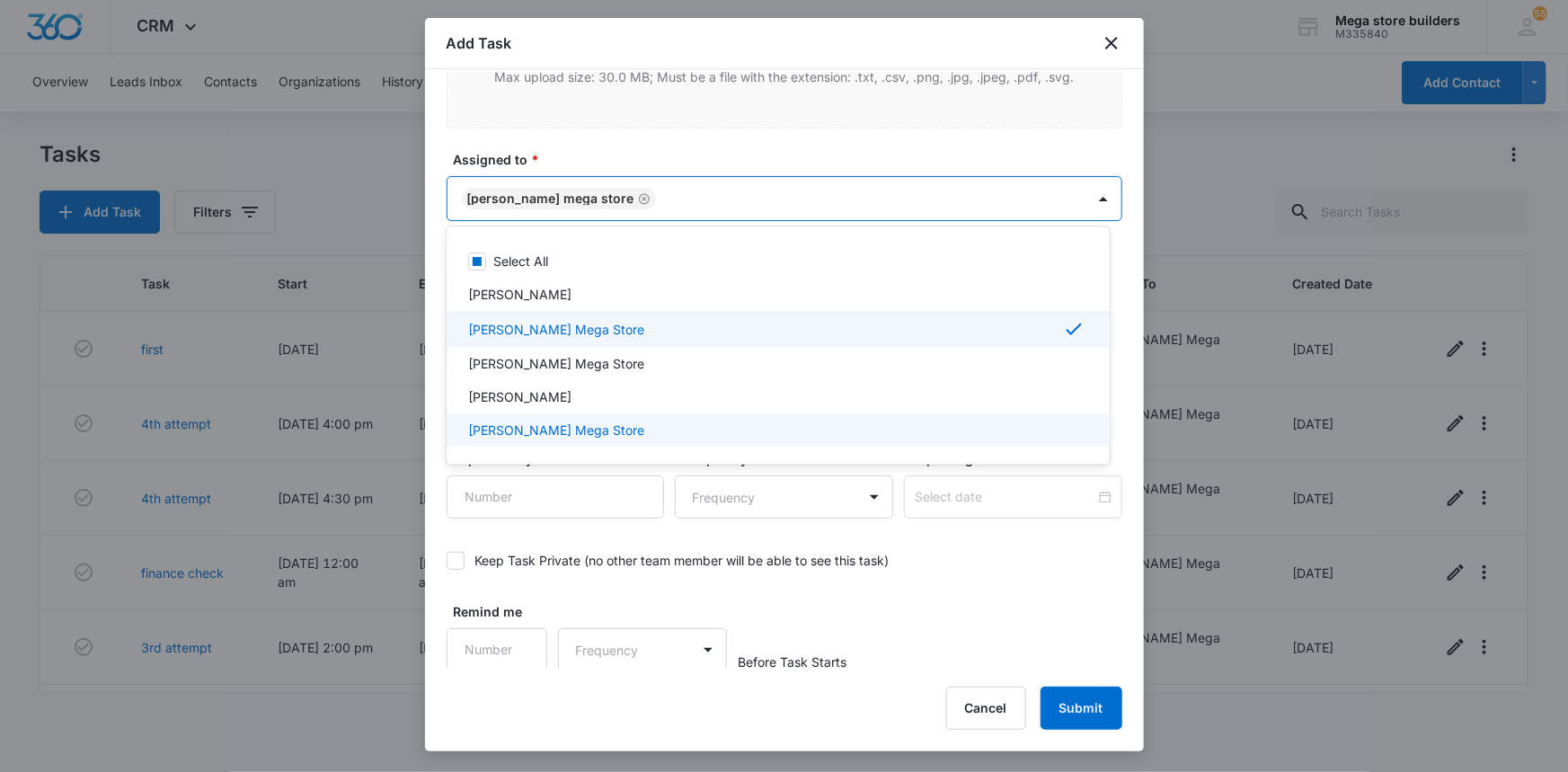
click at [1283, 629] on div at bounding box center [784, 386] width 1568 height 772
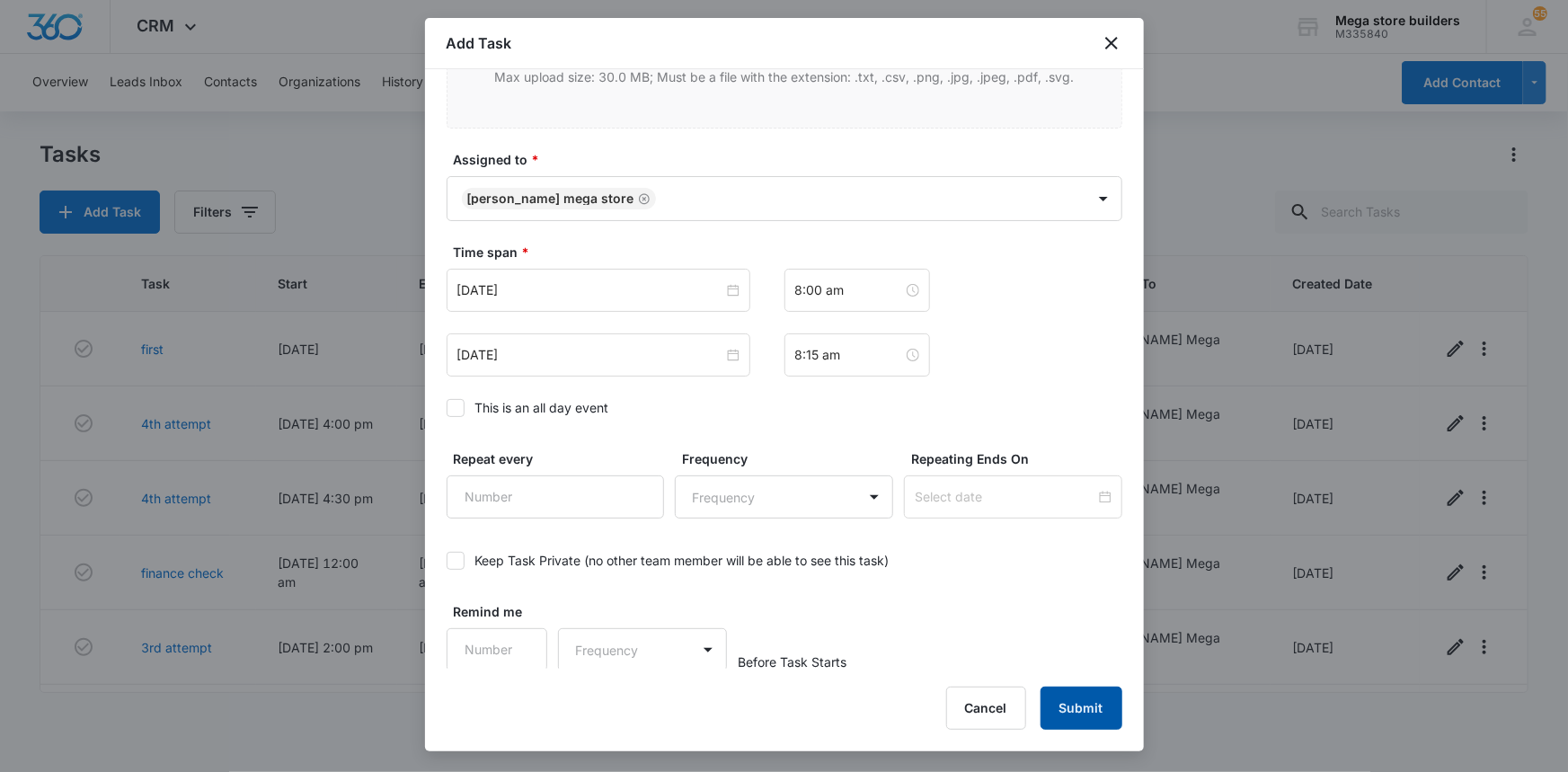
click at [1079, 714] on button "Submit" at bounding box center [1081, 708] width 81 height 44
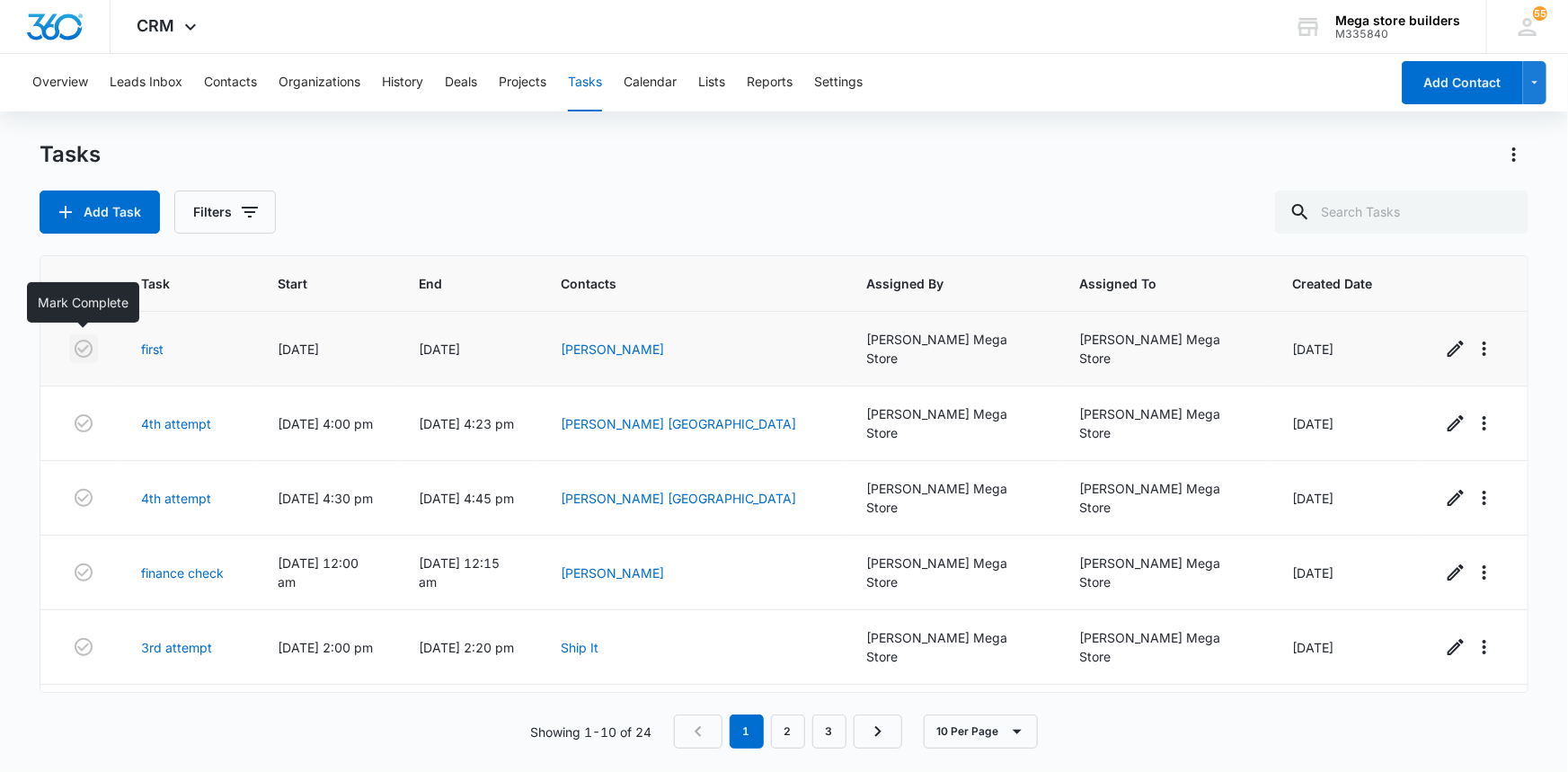
click at [75, 342] on icon "button" at bounding box center [83, 348] width 18 height 18
click at [80, 487] on icon "button" at bounding box center [83, 497] width 21 height 21
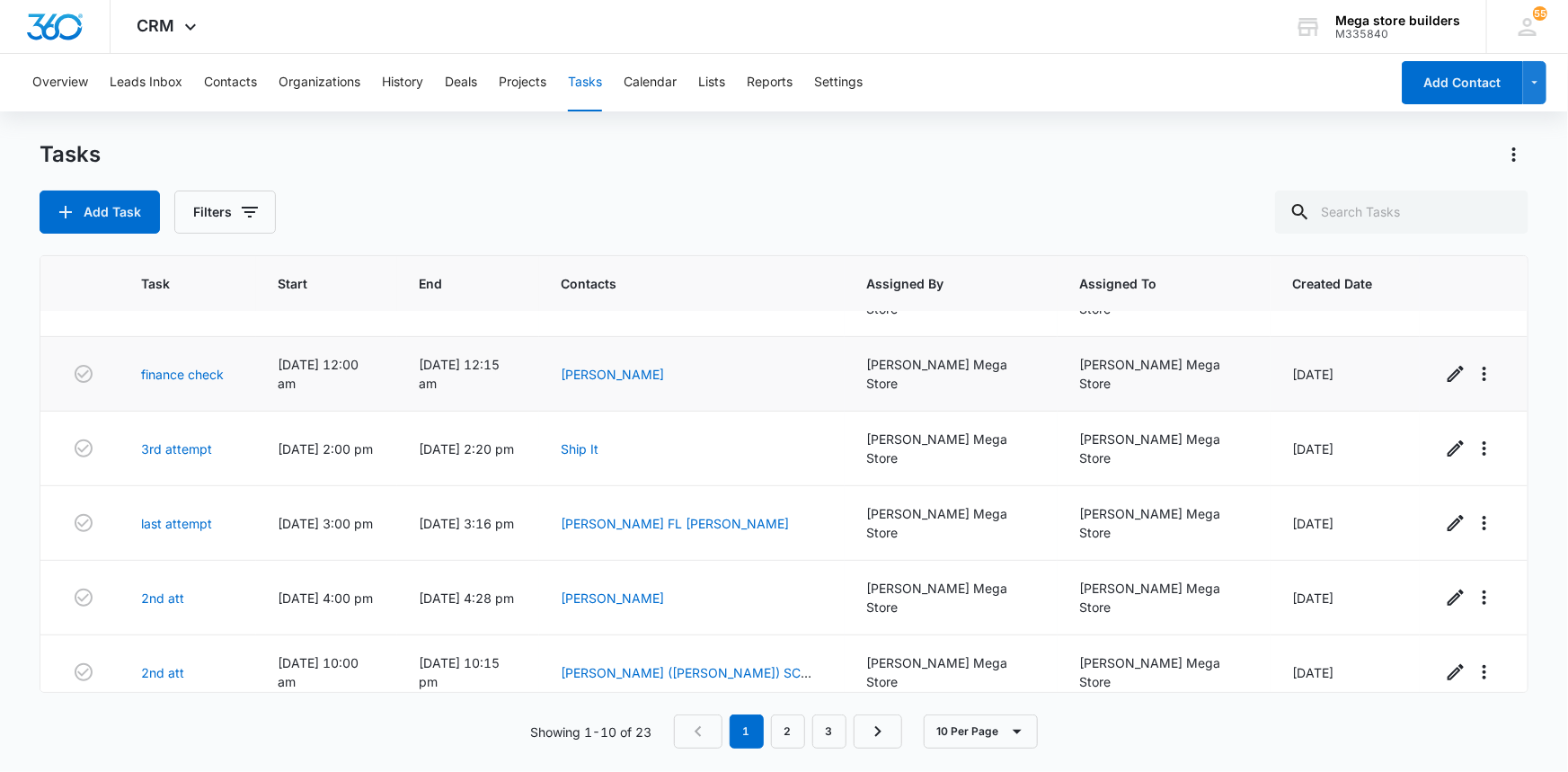
scroll to position [244, 0]
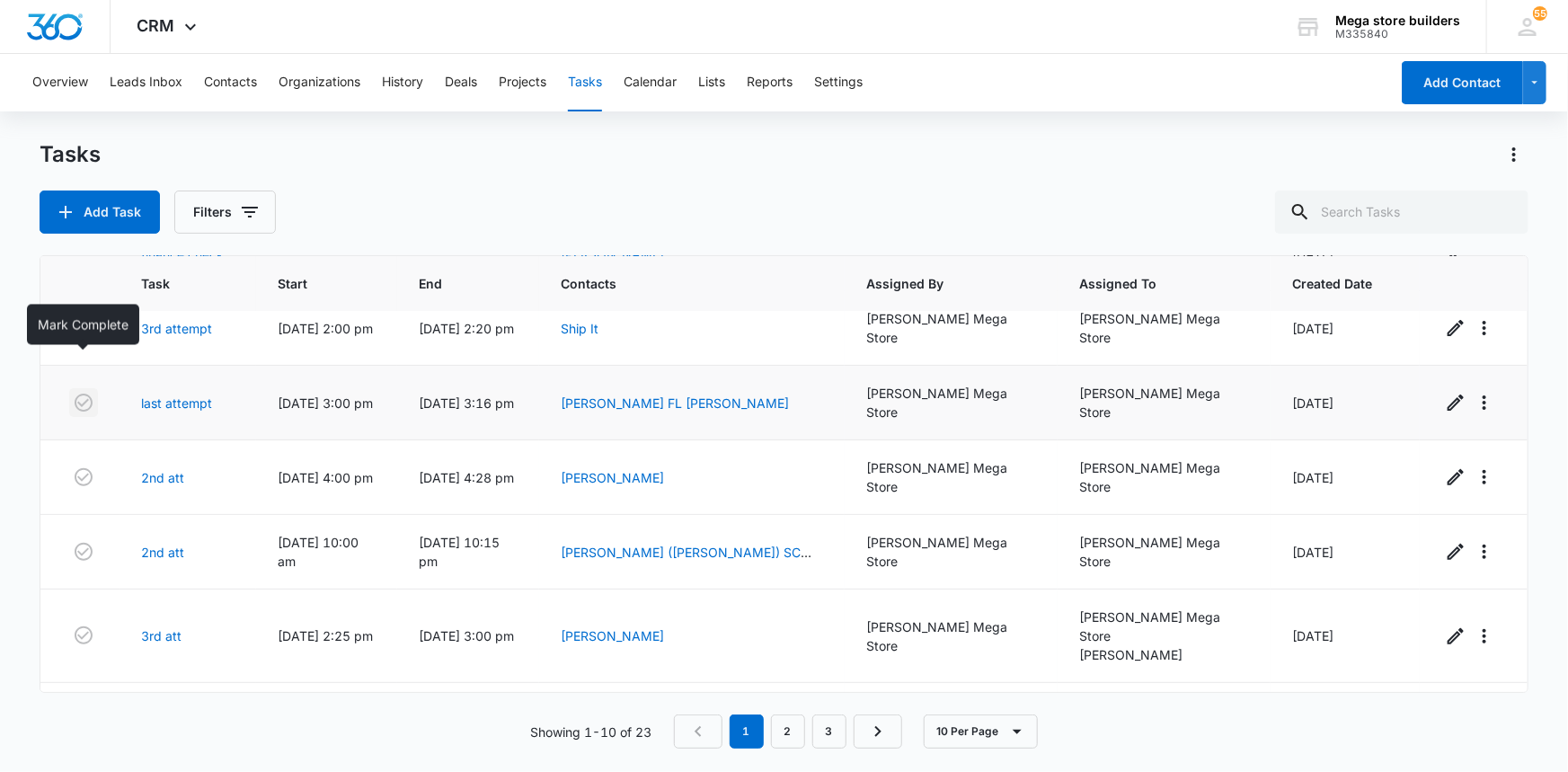
click at [80, 392] on icon "button" at bounding box center [83, 403] width 21 height 21
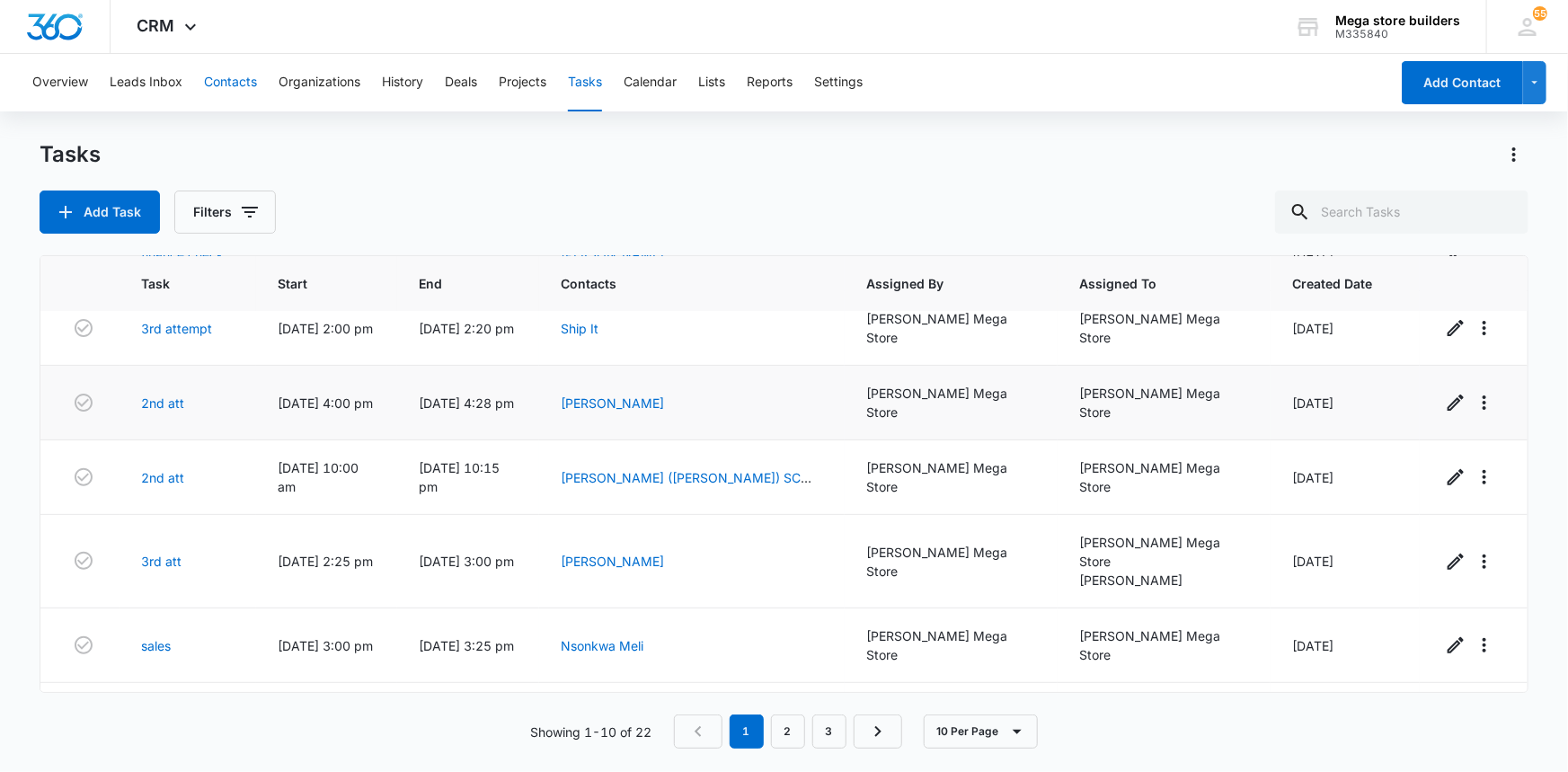
click at [233, 78] on button "Contacts" at bounding box center [230, 82] width 53 height 57
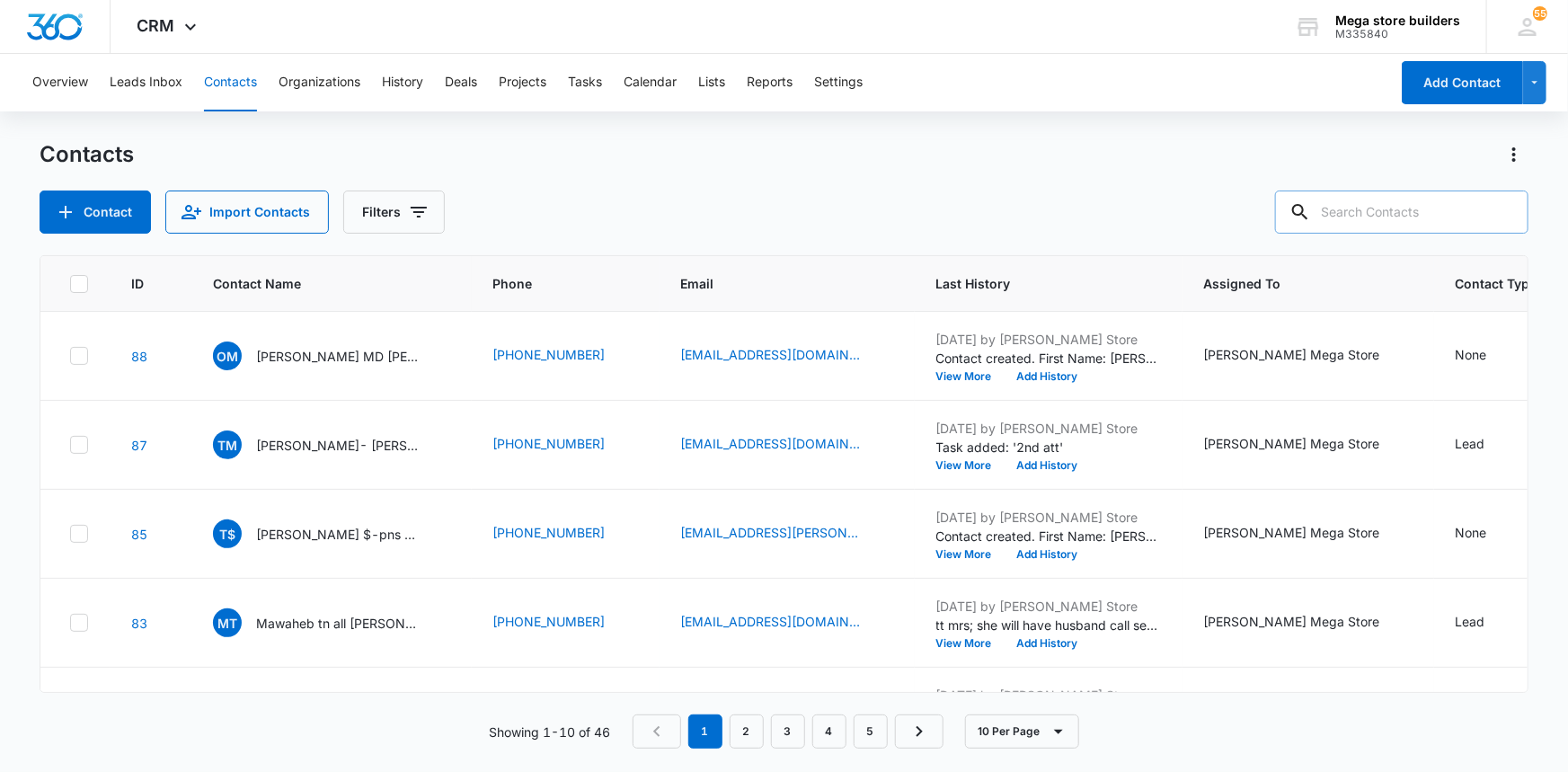
click at [1375, 224] on input "text" at bounding box center [1401, 212] width 253 height 44
type input "[PERSON_NAME]"
click at [1281, 213] on icon at bounding box center [1273, 212] width 16 height 16
drag, startPoint x: 1372, startPoint y: 209, endPoint x: 1210, endPoint y: 201, distance: 162.2
click at [1220, 201] on div "Contact Import Contacts Filters [PERSON_NAME]" at bounding box center [784, 212] width 1490 height 44
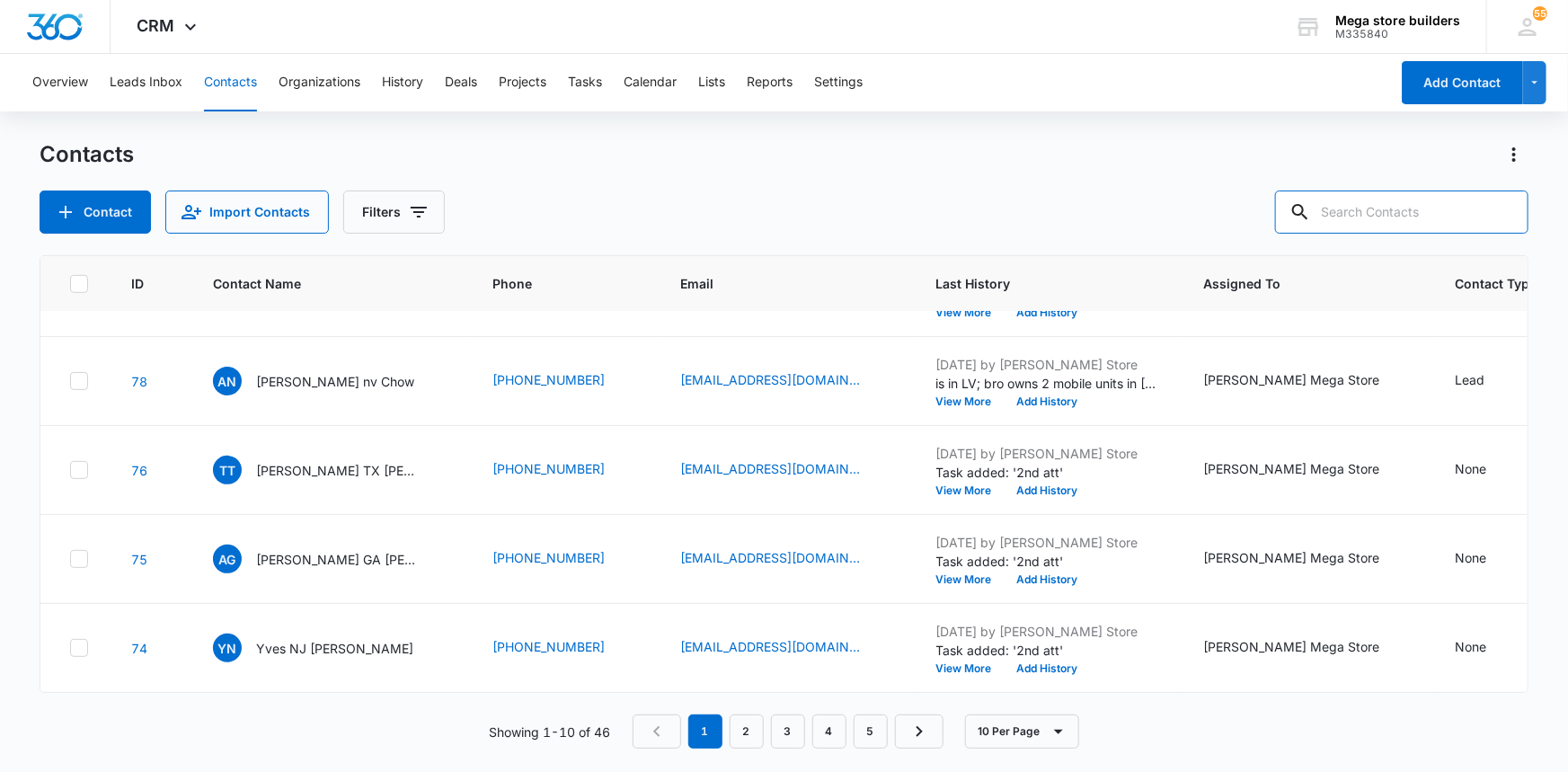
scroll to position [519, 0]
click at [741, 734] on link "2" at bounding box center [747, 731] width 34 height 34
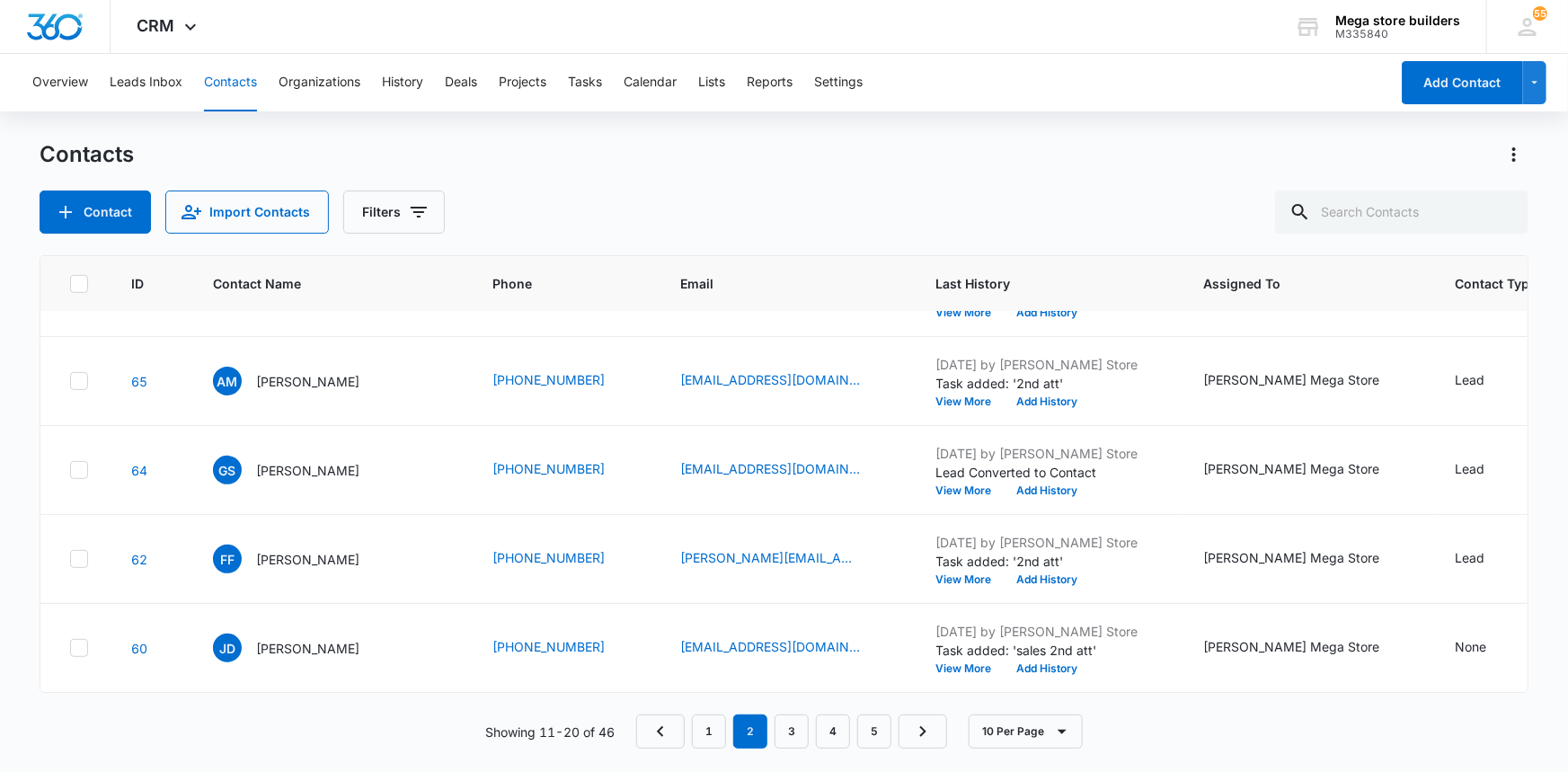
scroll to position [0, 0]
